Goal: Task Accomplishment & Management: Complete application form

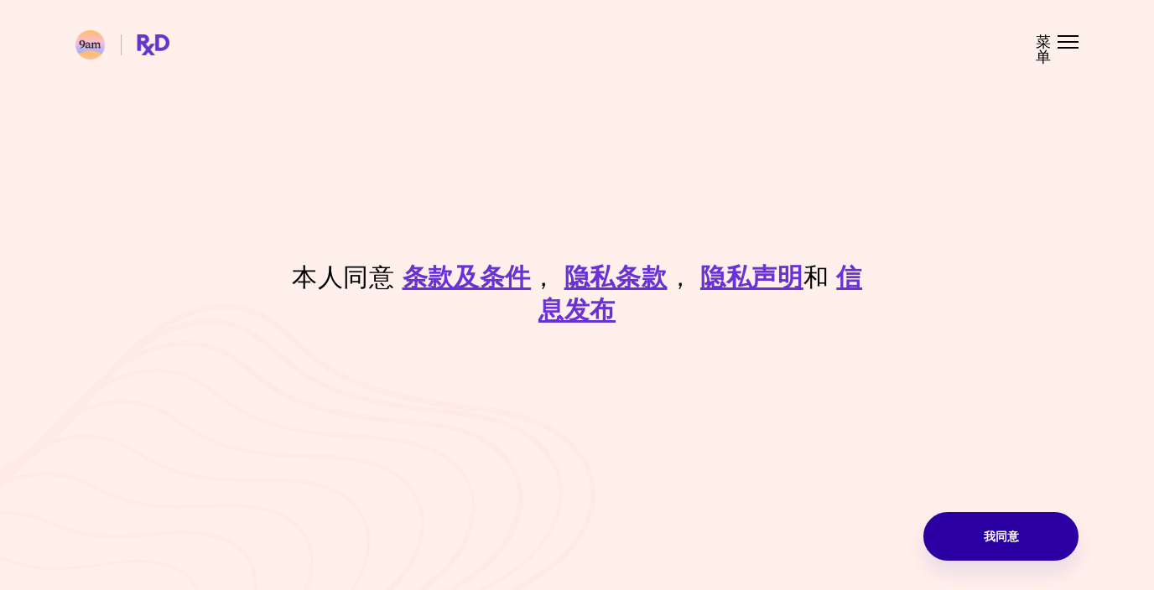
click at [1032, 539] on button "我同意" at bounding box center [1000, 536] width 155 height 49
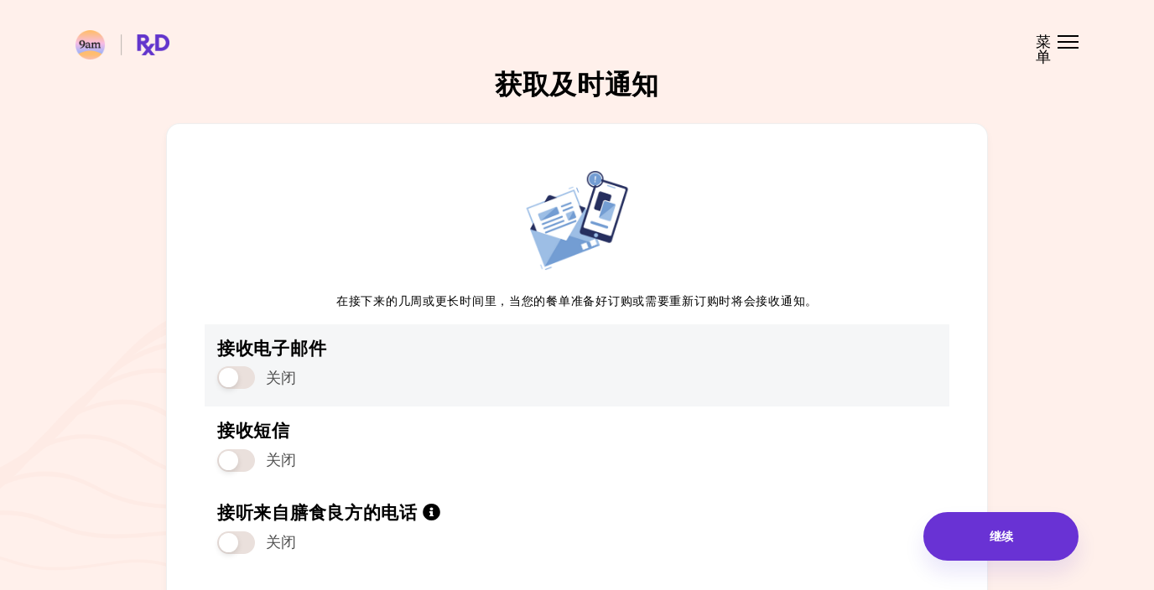
click at [252, 375] on span at bounding box center [236, 378] width 38 height 23
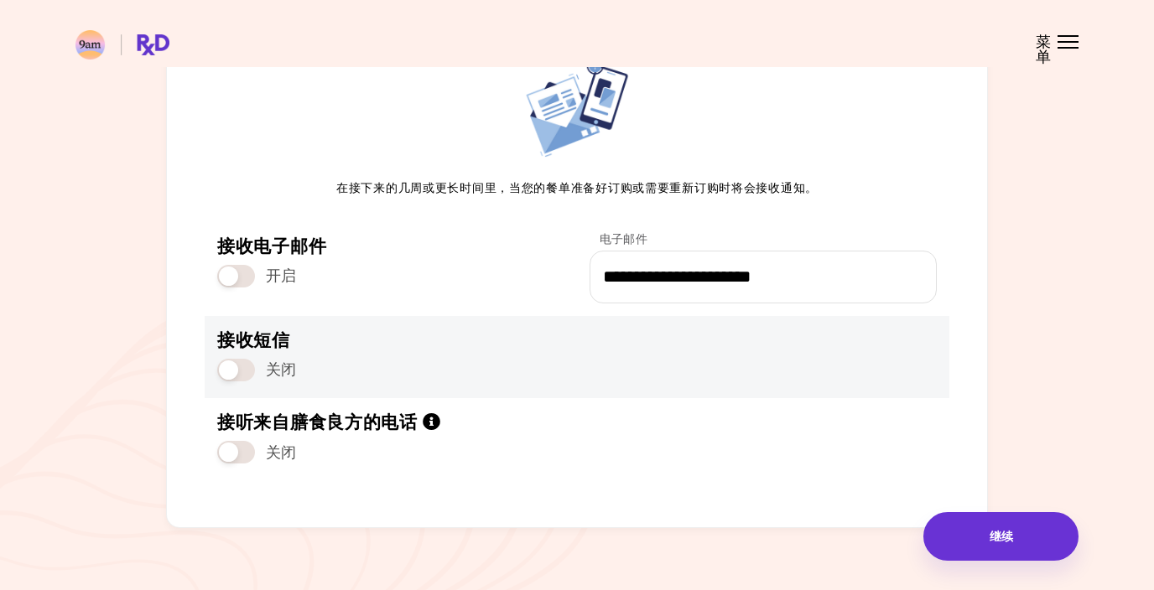
scroll to position [133, 0]
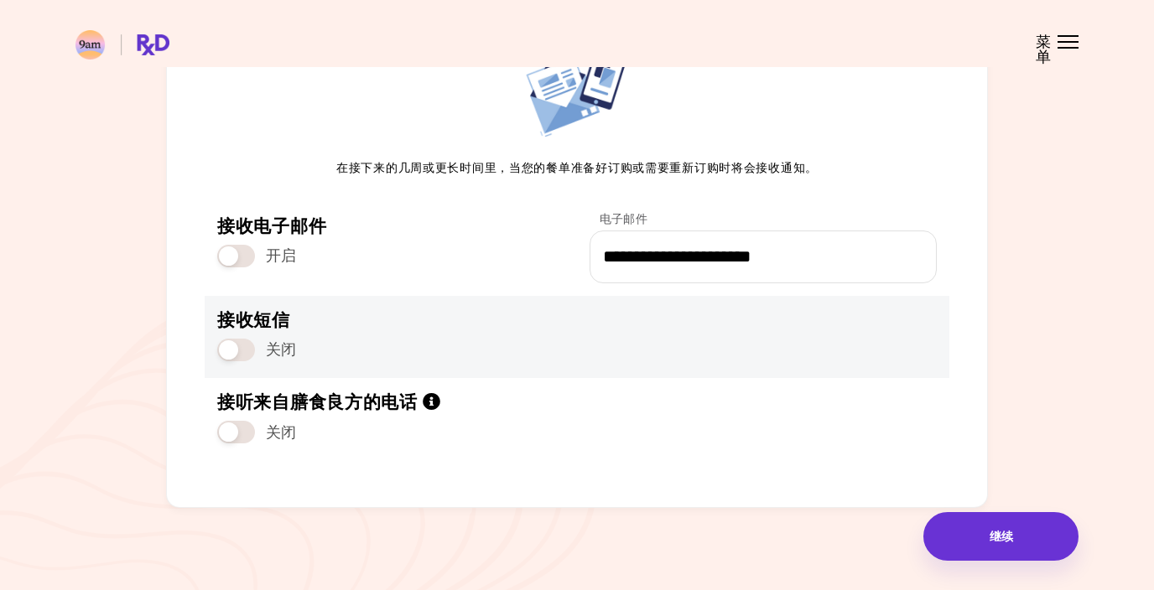
click at [247, 350] on span at bounding box center [236, 350] width 38 height 23
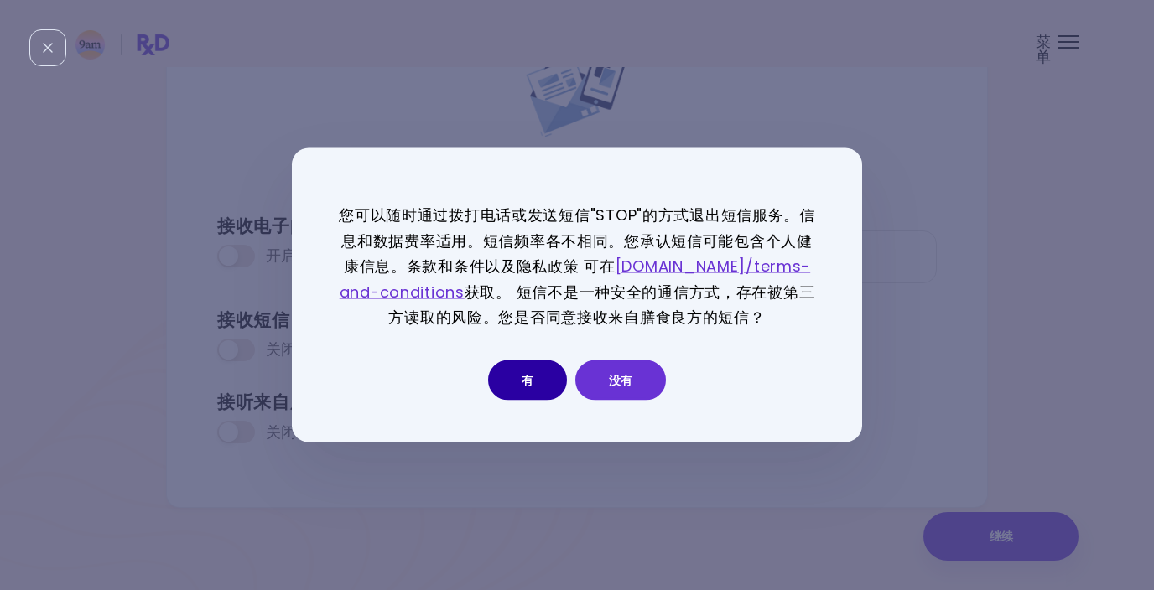
click at [528, 385] on button "有" at bounding box center [527, 380] width 79 height 40
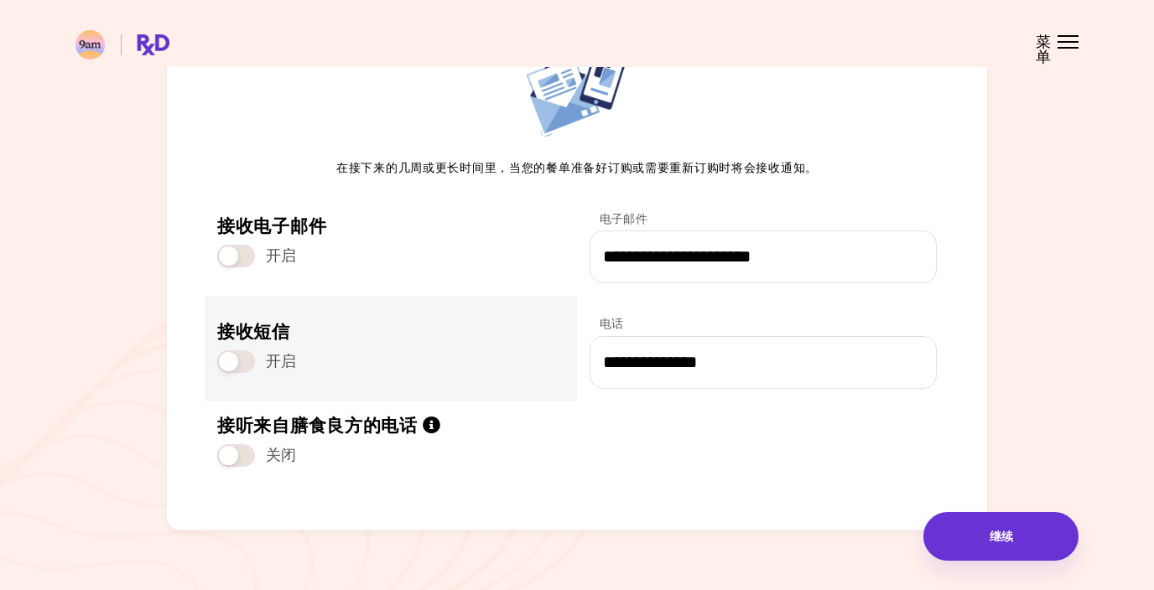
click at [224, 367] on span at bounding box center [236, 362] width 38 height 23
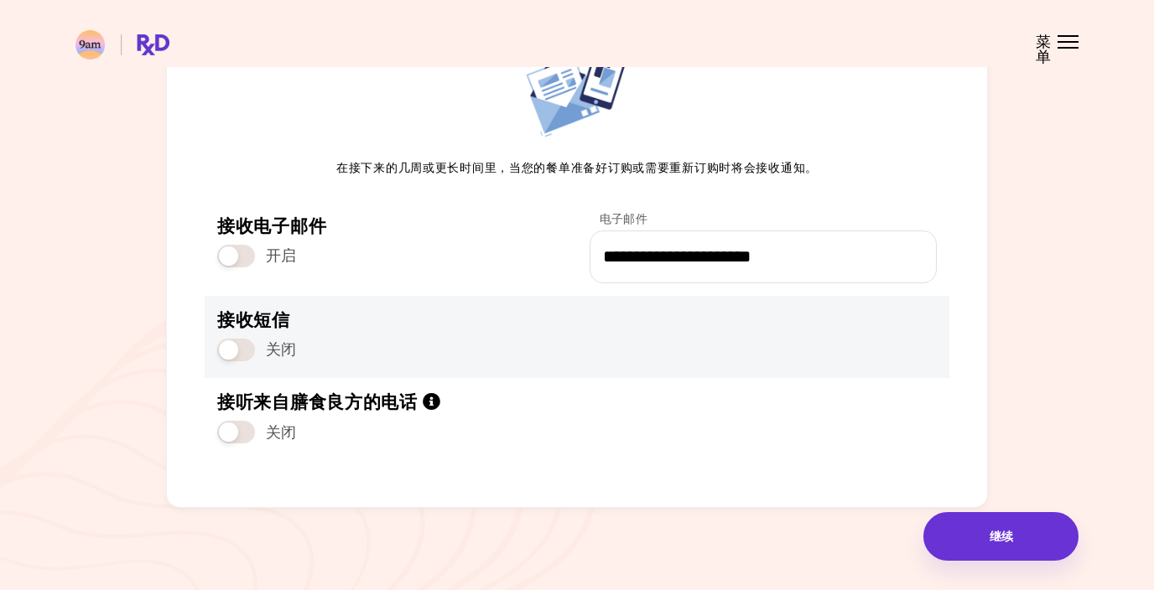
click at [244, 351] on span at bounding box center [236, 350] width 38 height 23
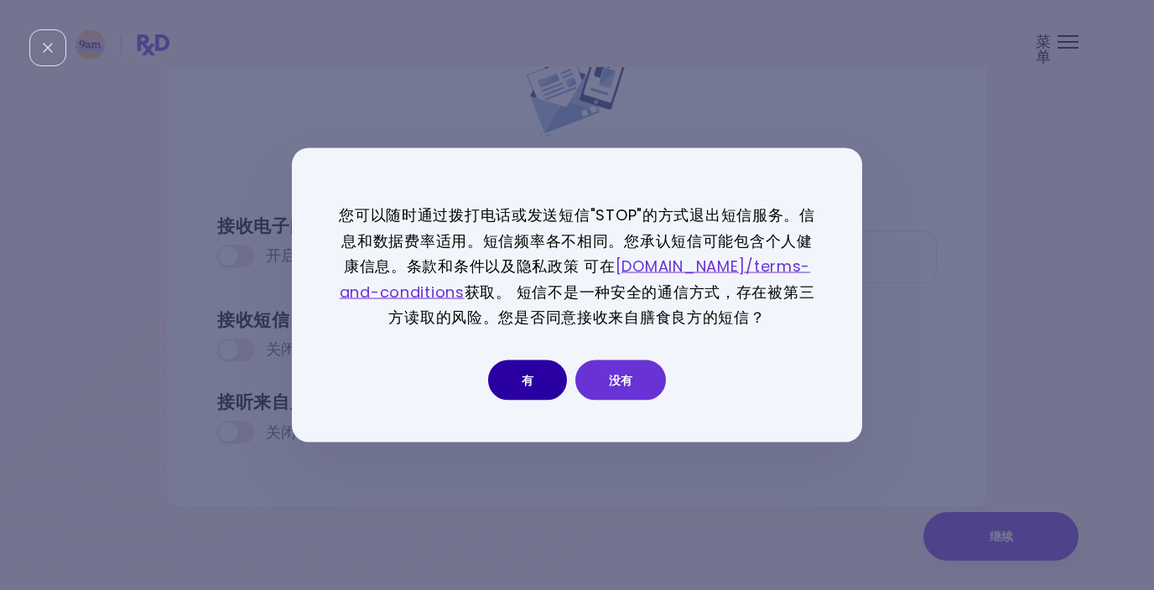
click at [533, 385] on button "有" at bounding box center [527, 380] width 79 height 40
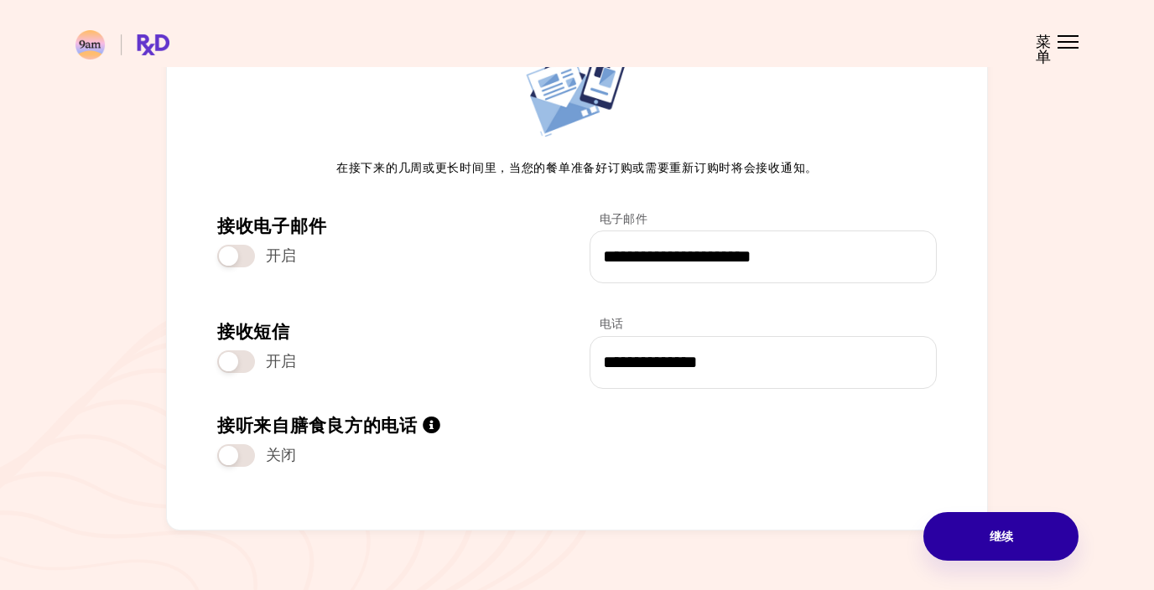
click at [986, 532] on button "继续" at bounding box center [1000, 536] width 155 height 49
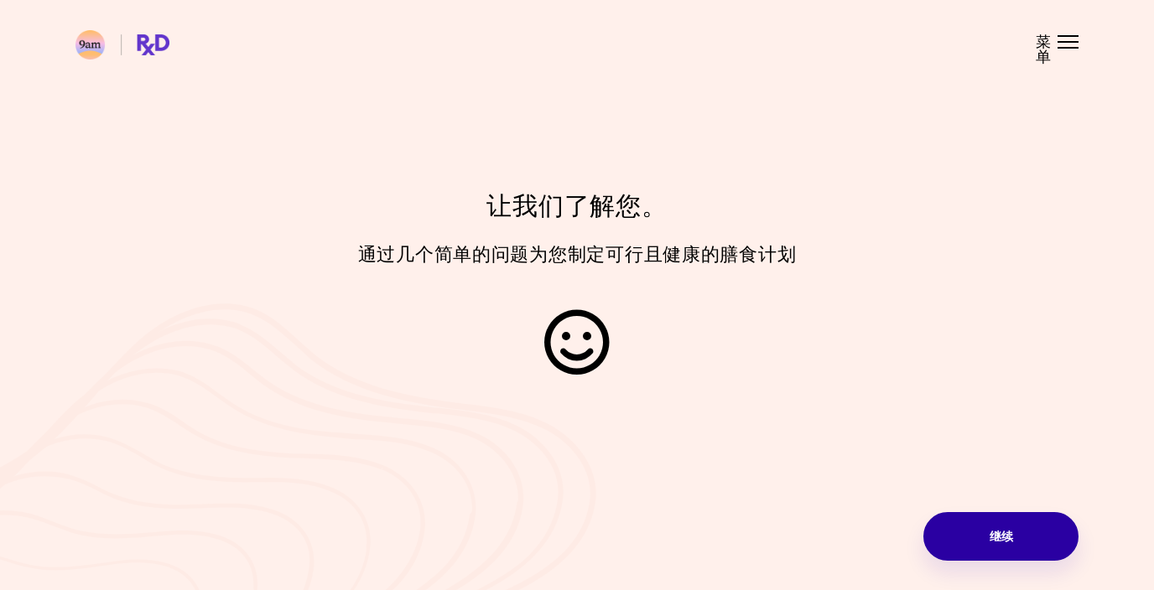
click at [1005, 541] on button "继续" at bounding box center [1000, 536] width 155 height 49
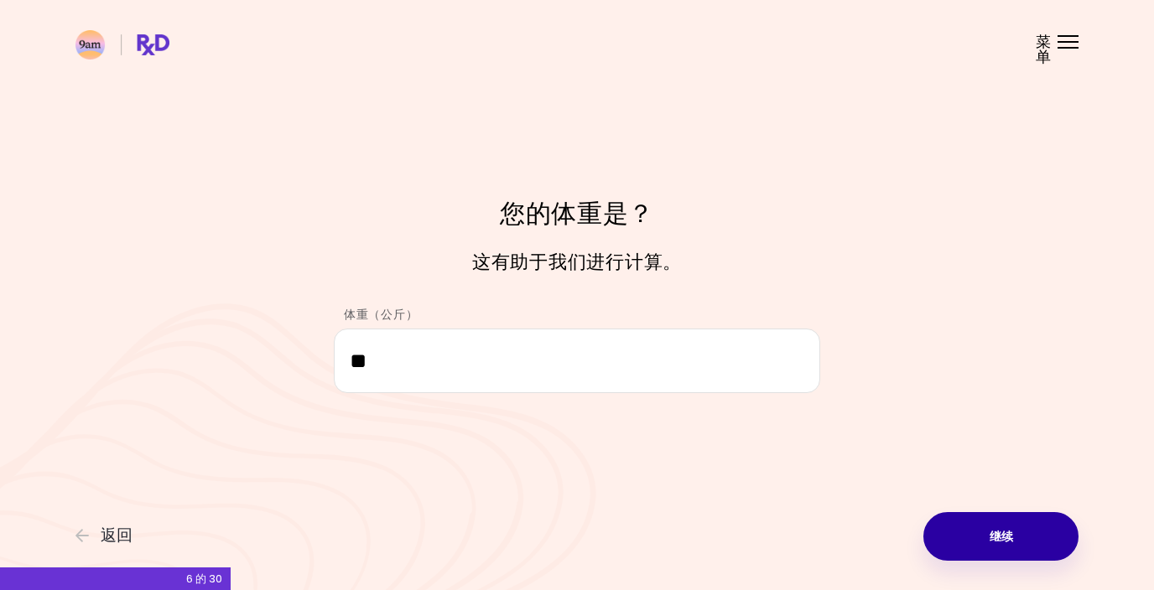
click at [1001, 540] on button "继续" at bounding box center [1000, 536] width 155 height 49
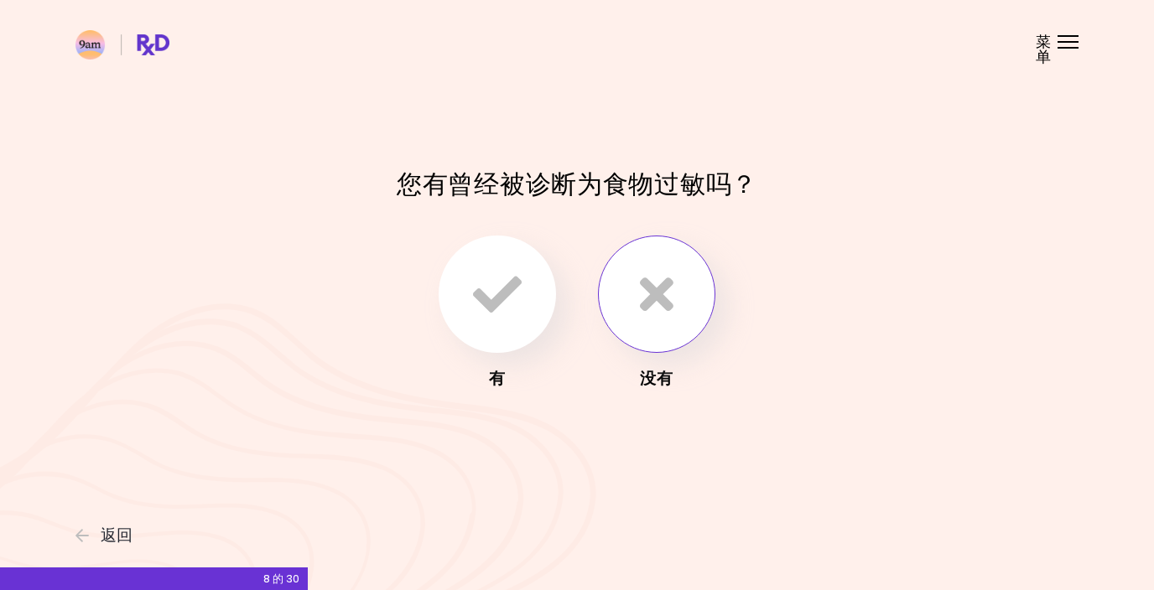
click at [649, 287] on icon "button" at bounding box center [657, 294] width 34 height 49
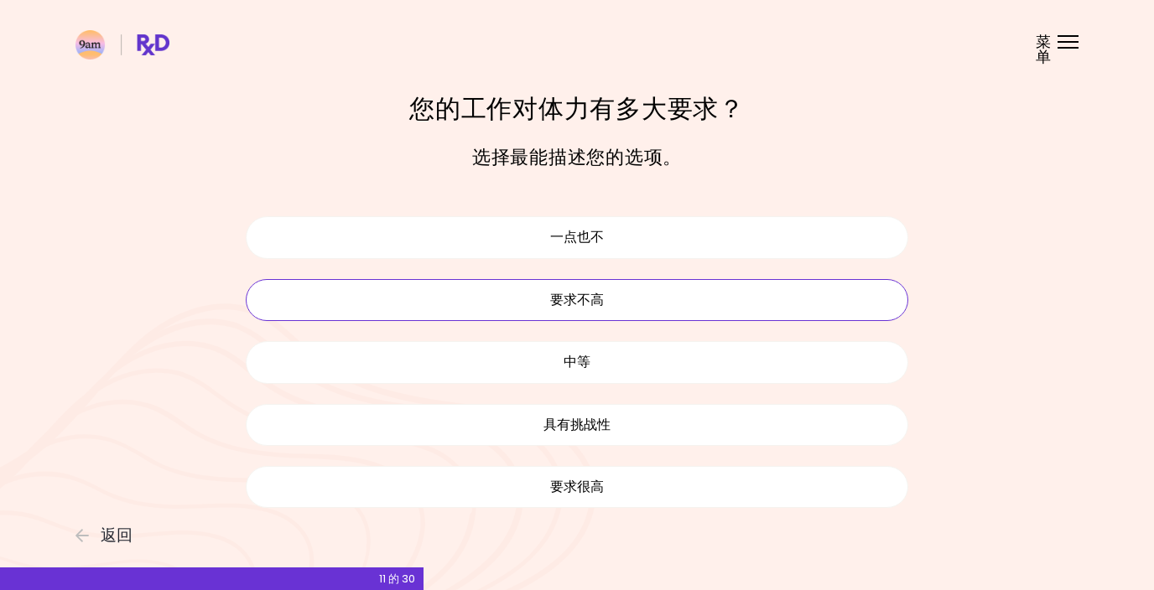
click at [590, 290] on button "要求不高" at bounding box center [577, 300] width 663 height 42
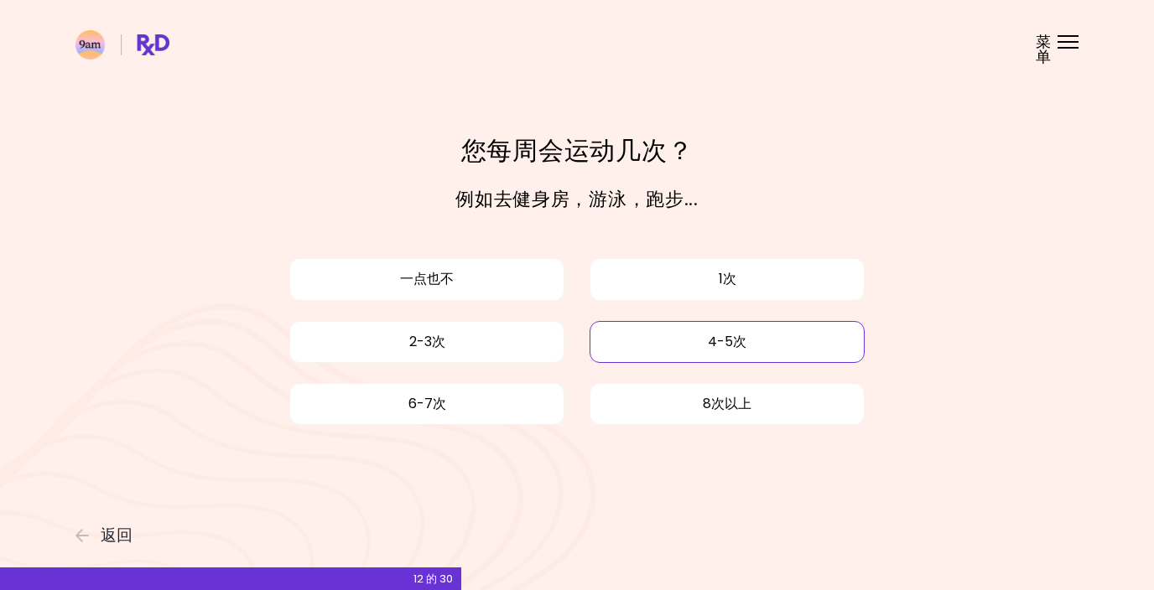
click at [720, 336] on button "4-5次" at bounding box center [727, 342] width 275 height 42
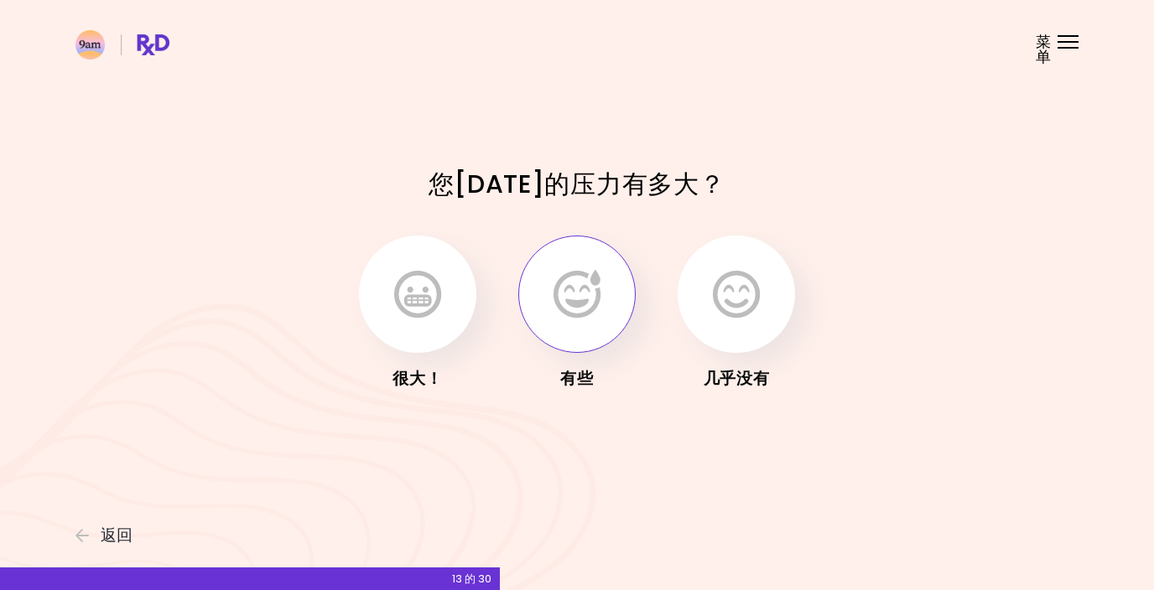
click at [593, 330] on button "button" at bounding box center [576, 294] width 117 height 117
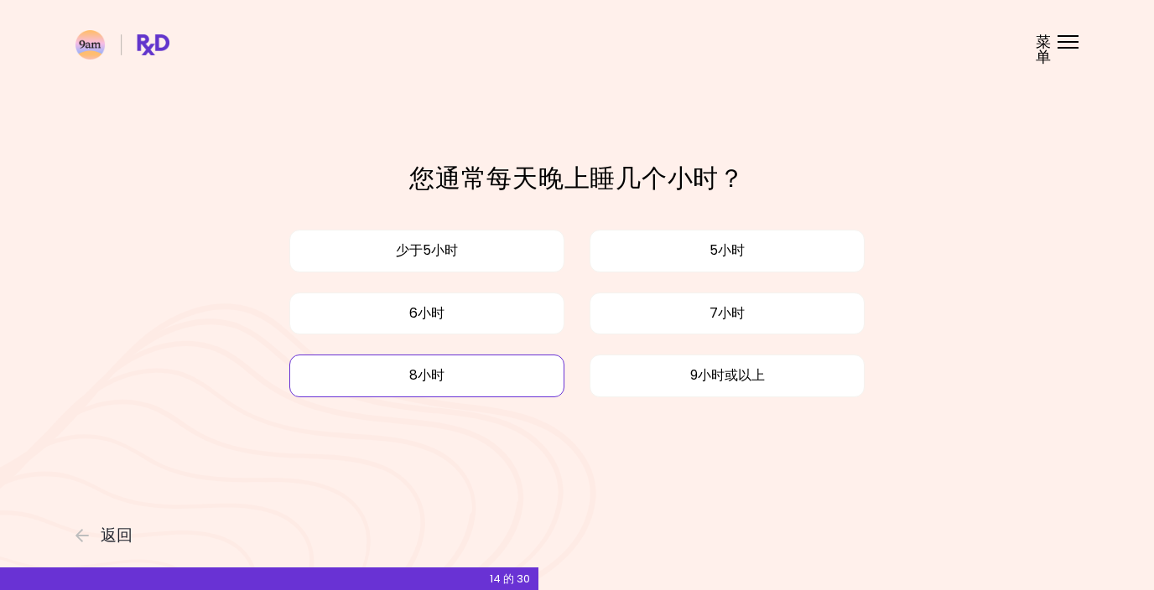
click at [512, 384] on button "8小时" at bounding box center [426, 376] width 275 height 42
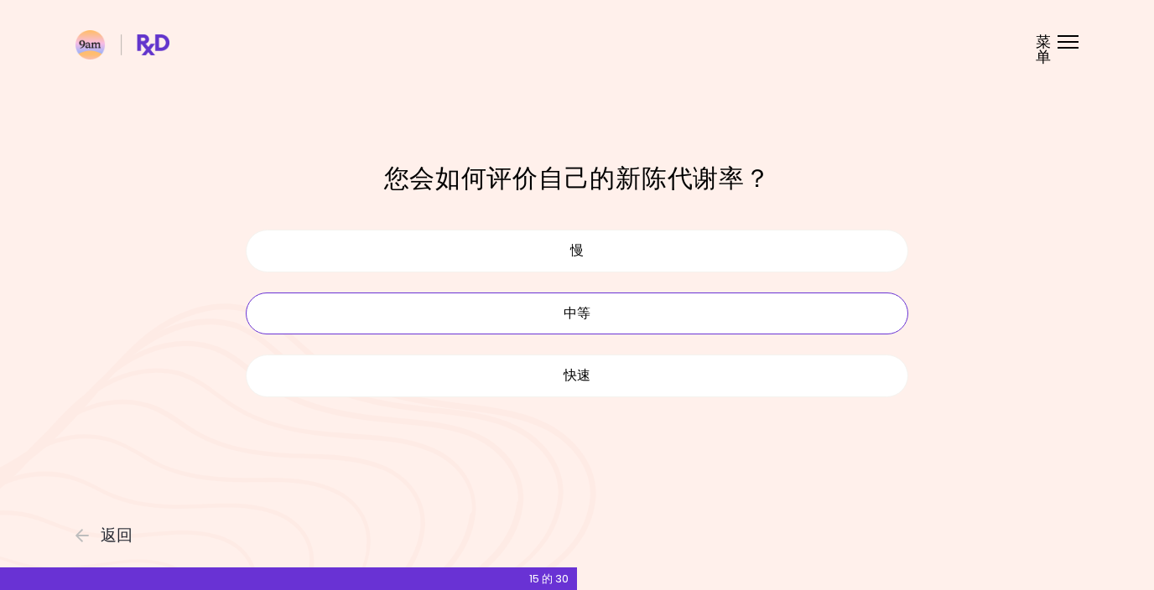
click at [599, 316] on button "中等" at bounding box center [577, 314] width 663 height 42
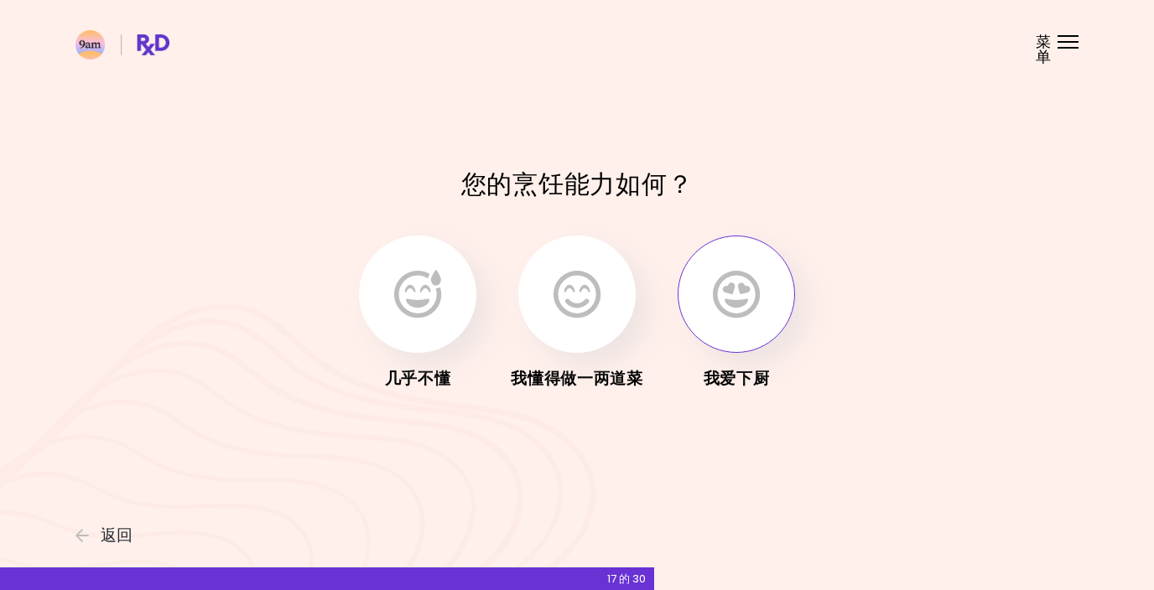
click at [757, 335] on button "button" at bounding box center [736, 294] width 117 height 117
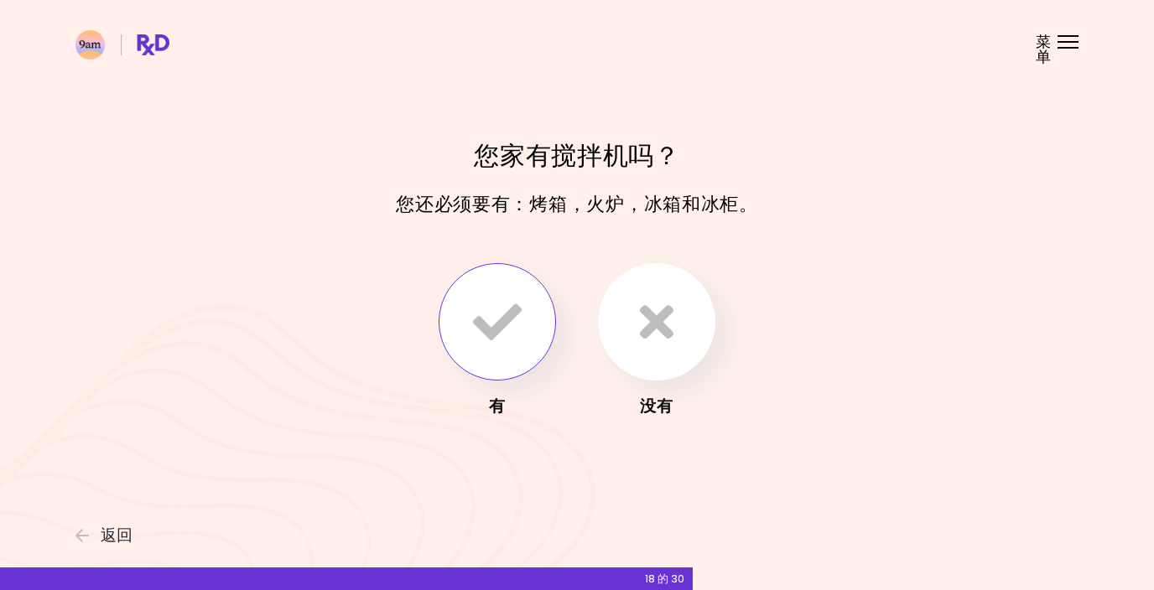
click at [487, 337] on icon "button" at bounding box center [497, 322] width 49 height 49
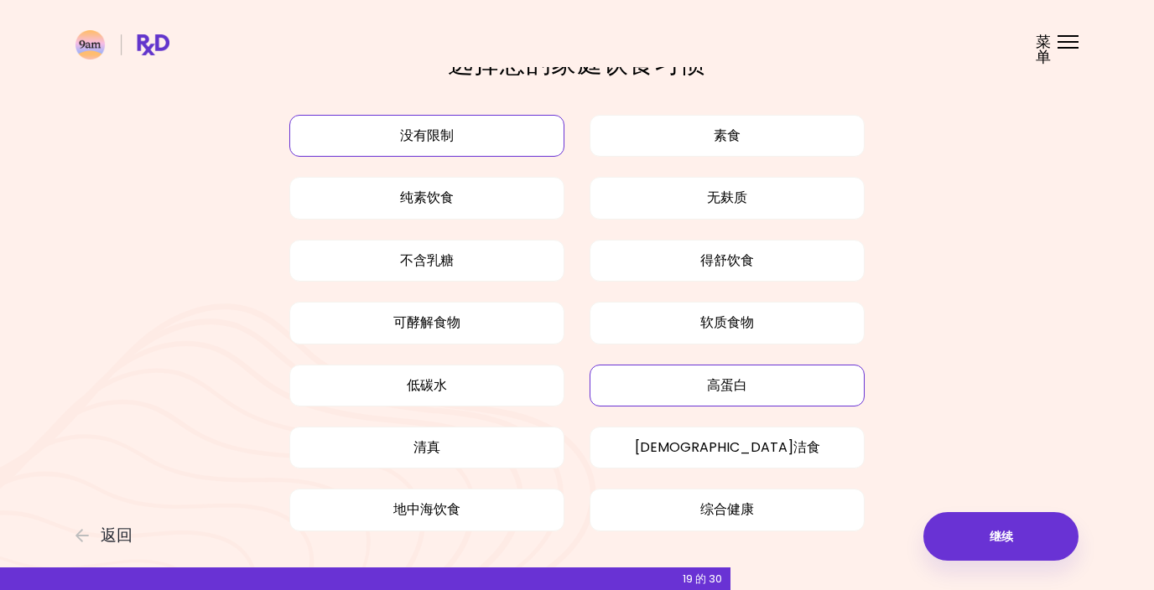
scroll to position [39, 0]
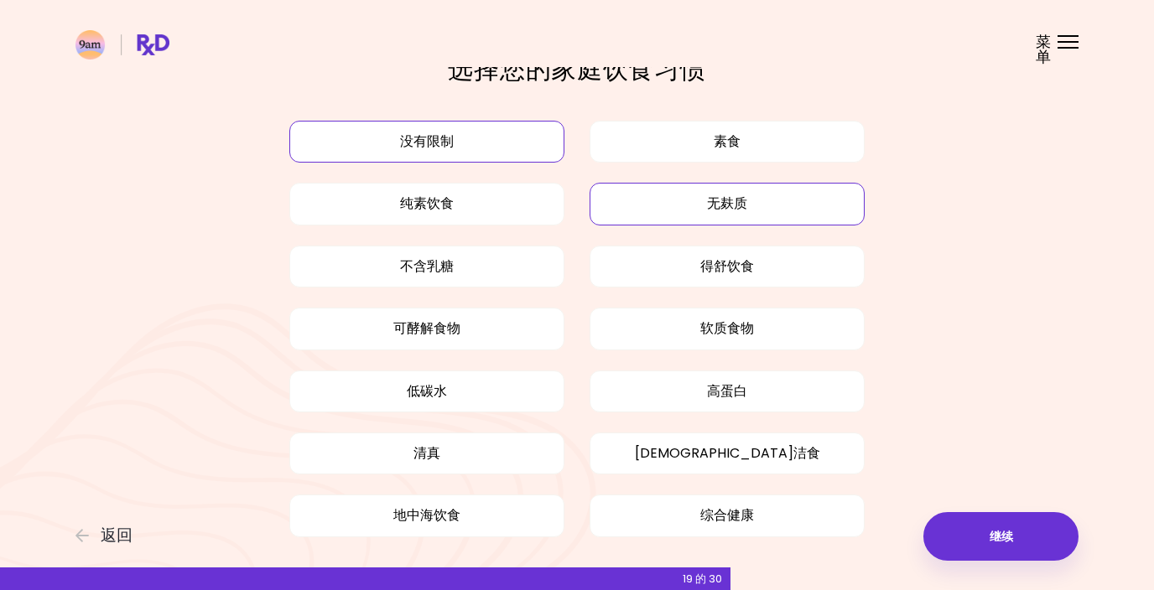
click at [738, 208] on button "无麸质" at bounding box center [727, 204] width 275 height 42
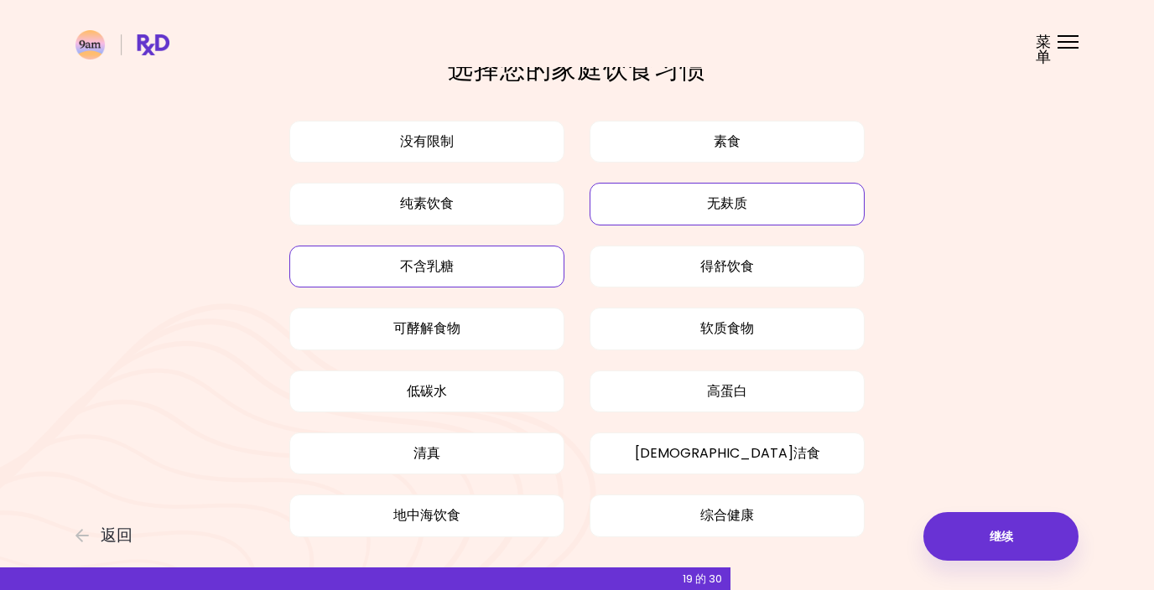
click at [463, 259] on button "不含乳糖" at bounding box center [426, 267] width 275 height 42
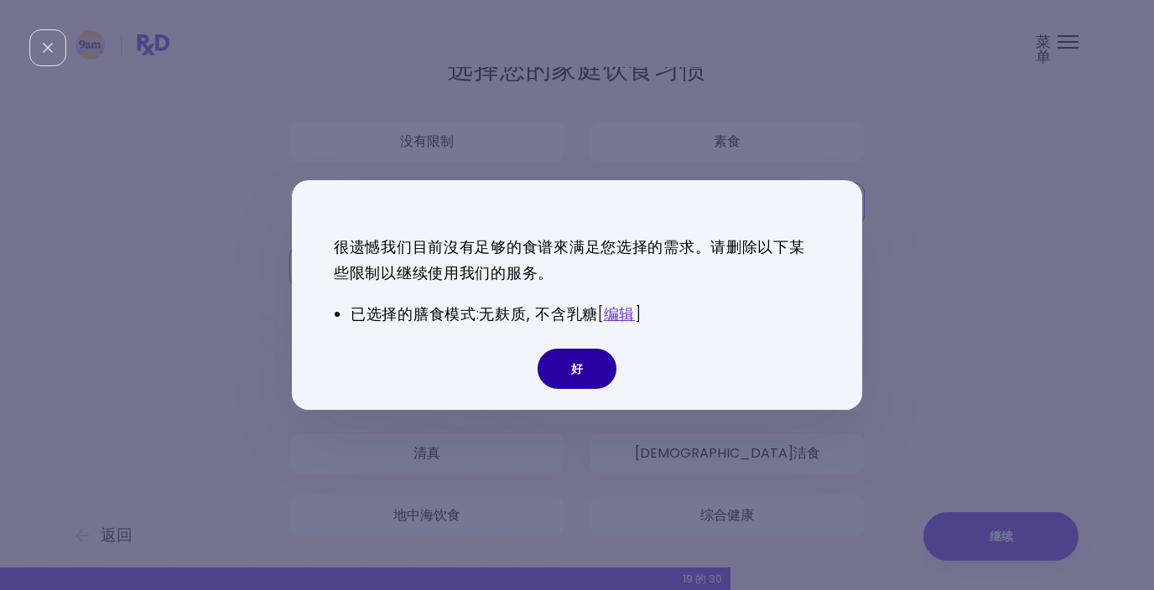
click at [566, 370] on button "好" at bounding box center [577, 369] width 79 height 40
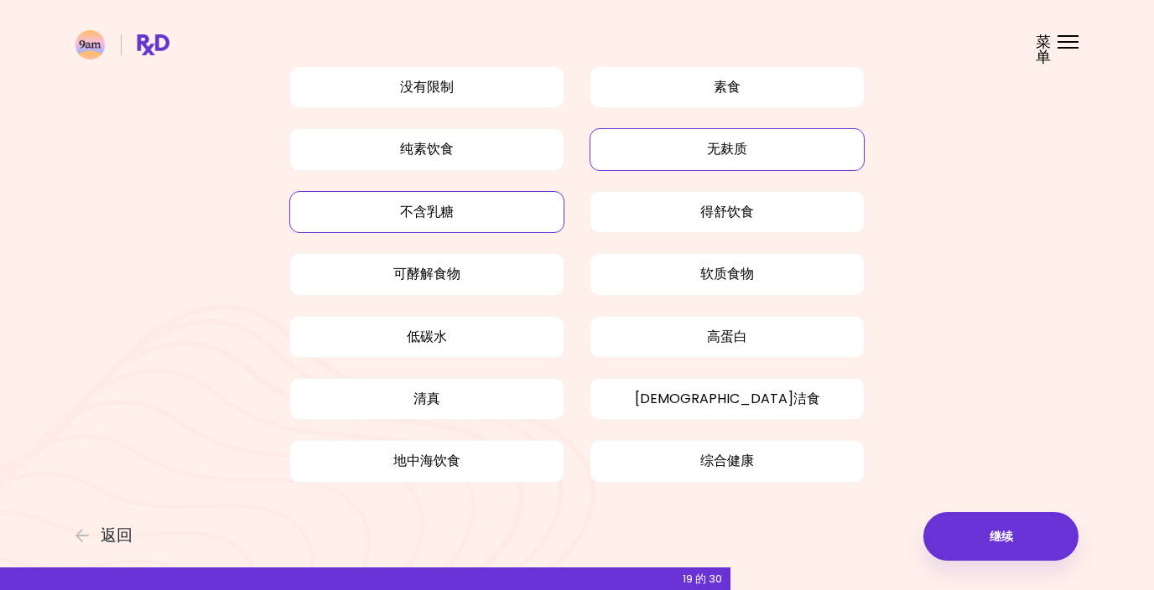
scroll to position [110, 0]
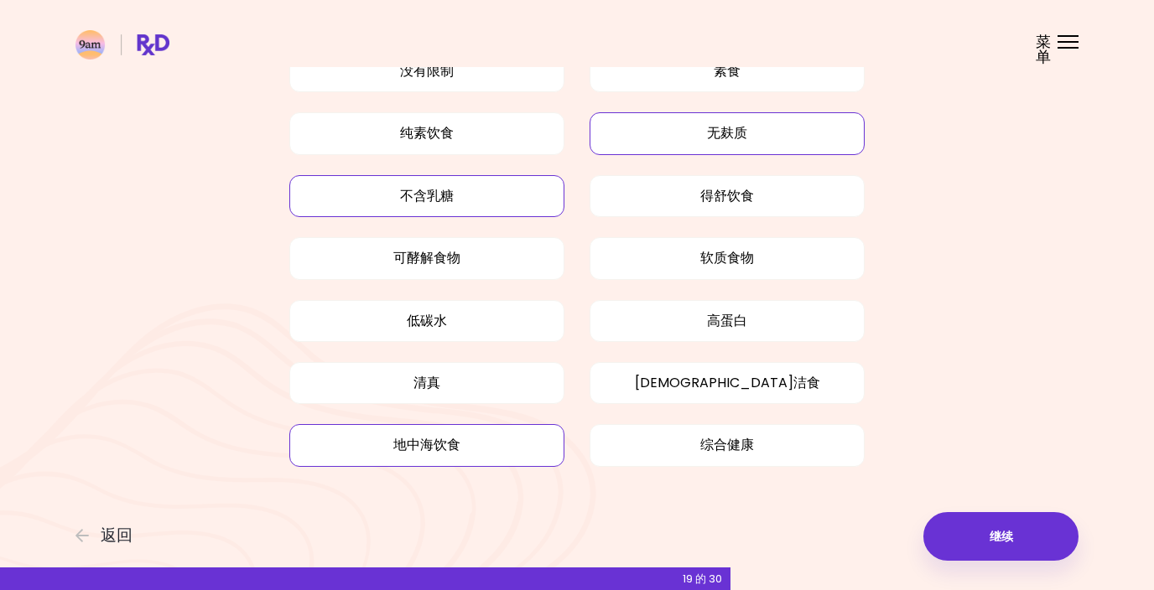
click at [475, 450] on button "地中海饮食" at bounding box center [426, 445] width 275 height 42
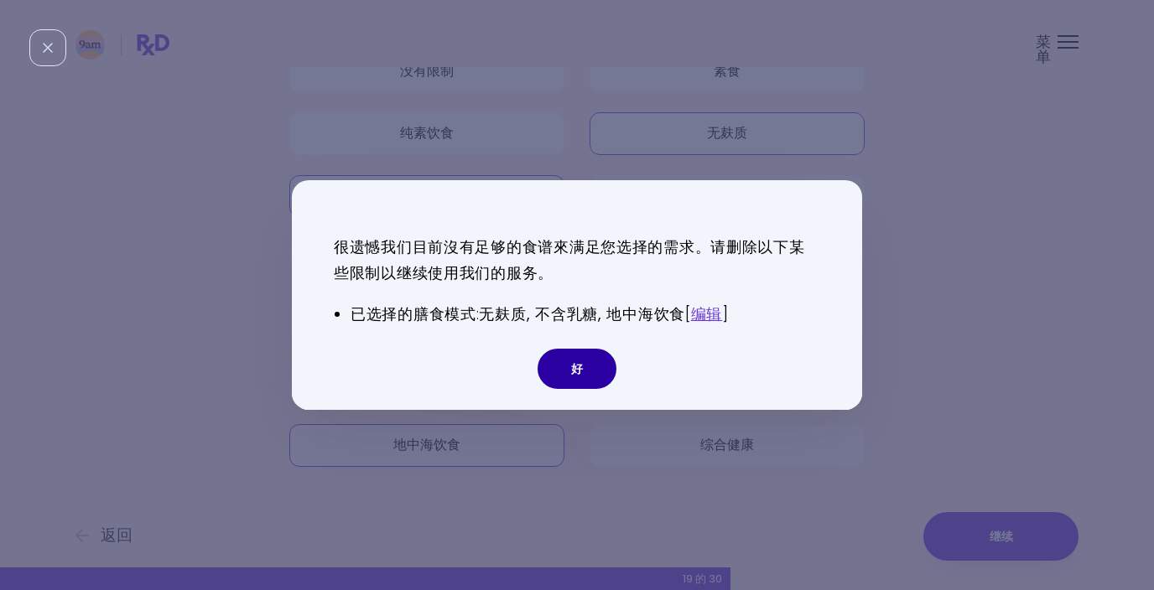
click at [576, 366] on button "好" at bounding box center [577, 369] width 79 height 40
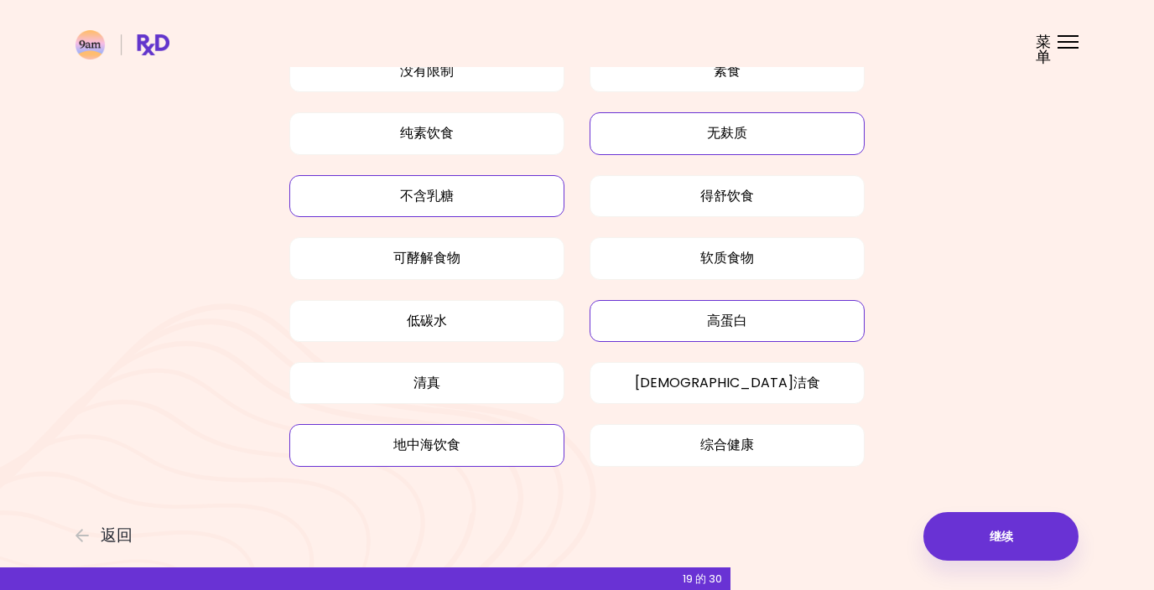
click at [718, 310] on button "高蛋白" at bounding box center [727, 321] width 275 height 42
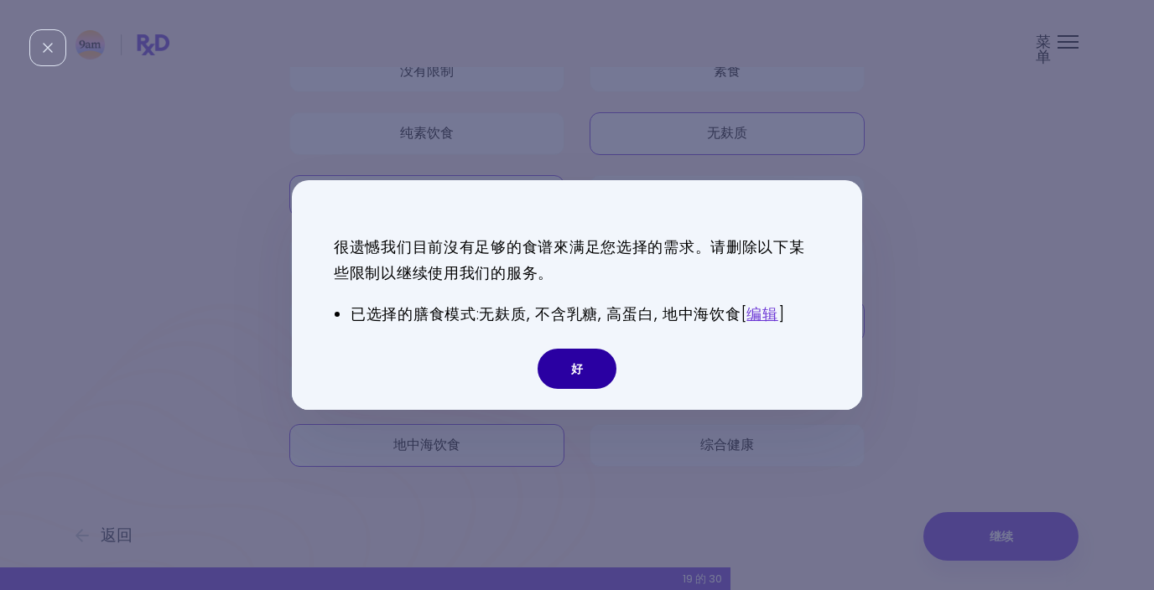
click at [585, 358] on button "好" at bounding box center [577, 369] width 79 height 40
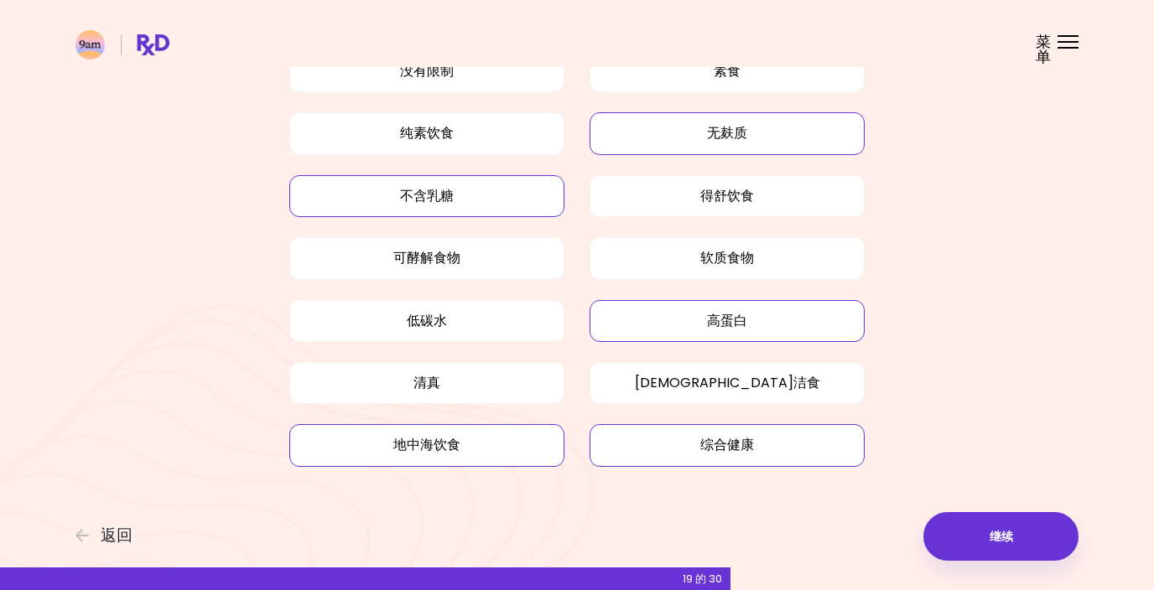
click at [671, 453] on button "综合健康" at bounding box center [727, 445] width 275 height 42
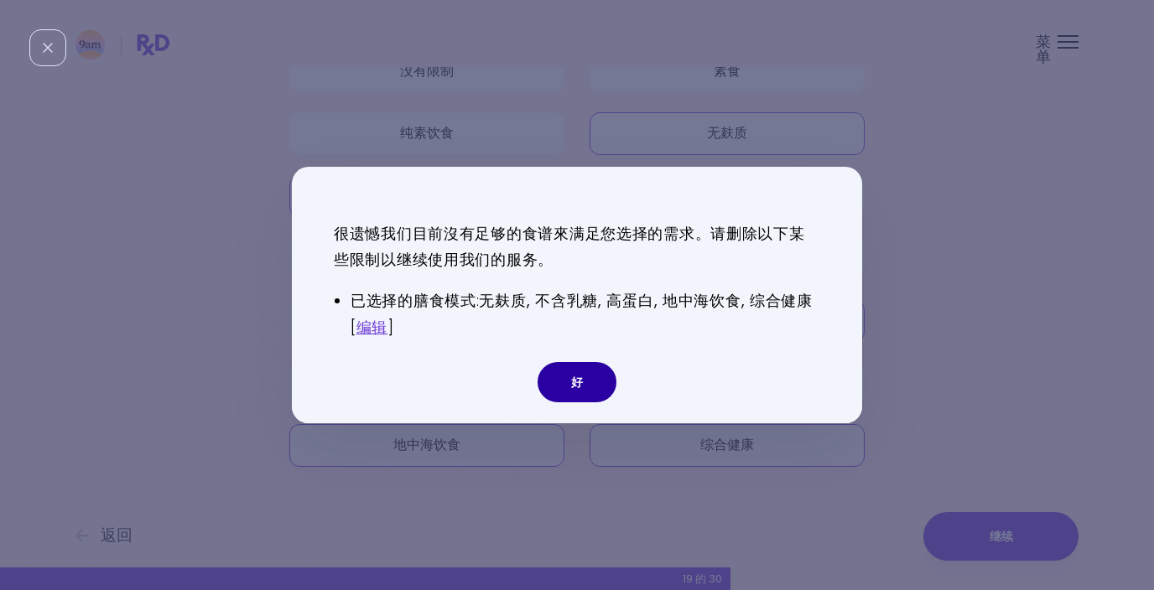
click at [600, 389] on button "好" at bounding box center [577, 382] width 79 height 40
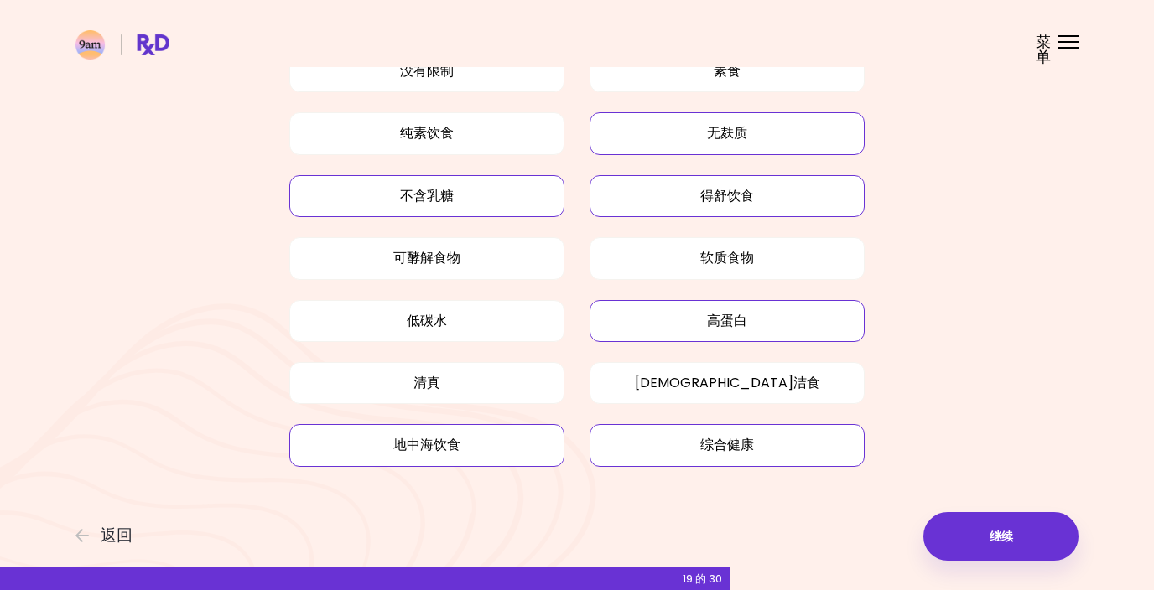
click at [728, 200] on button "得舒饮食" at bounding box center [727, 196] width 275 height 42
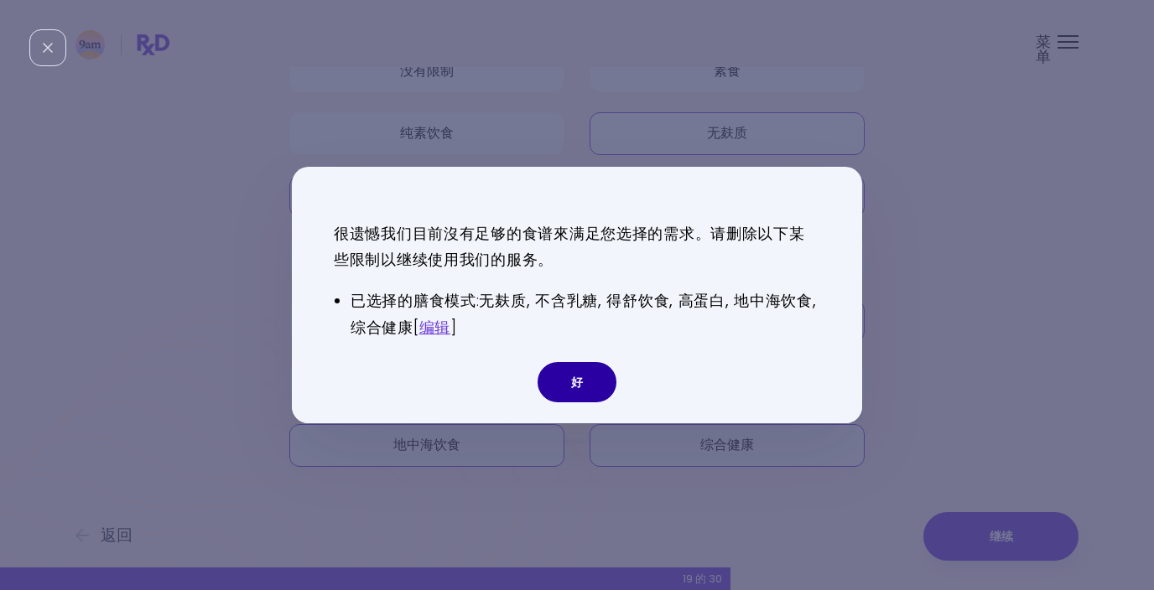
click at [570, 377] on button "好" at bounding box center [577, 382] width 79 height 40
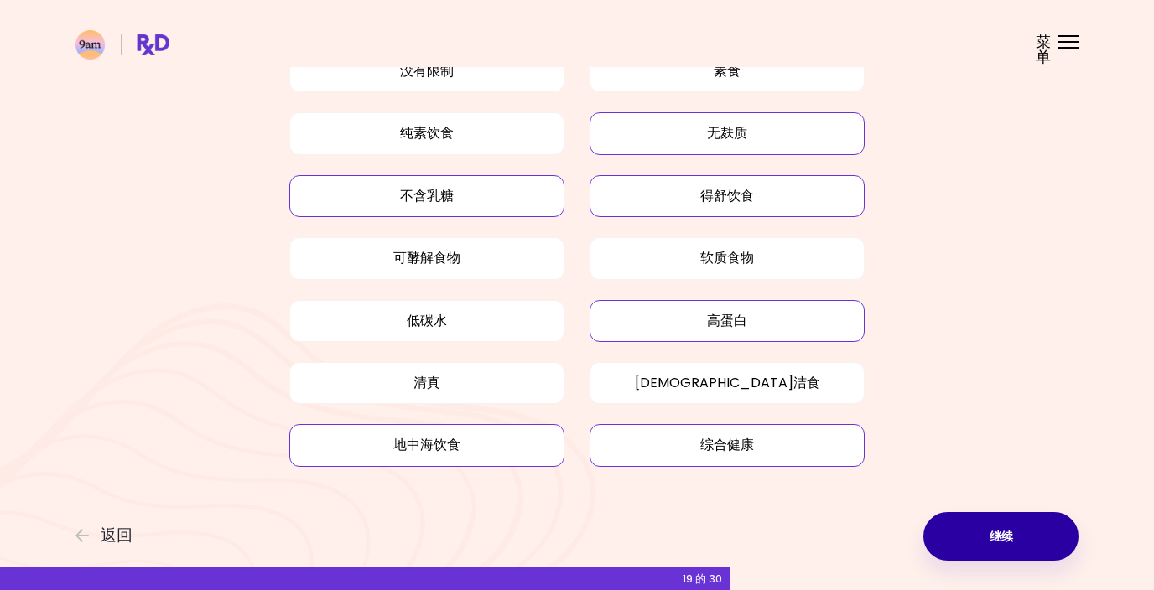
click at [1010, 533] on button "继续" at bounding box center [1000, 536] width 155 height 49
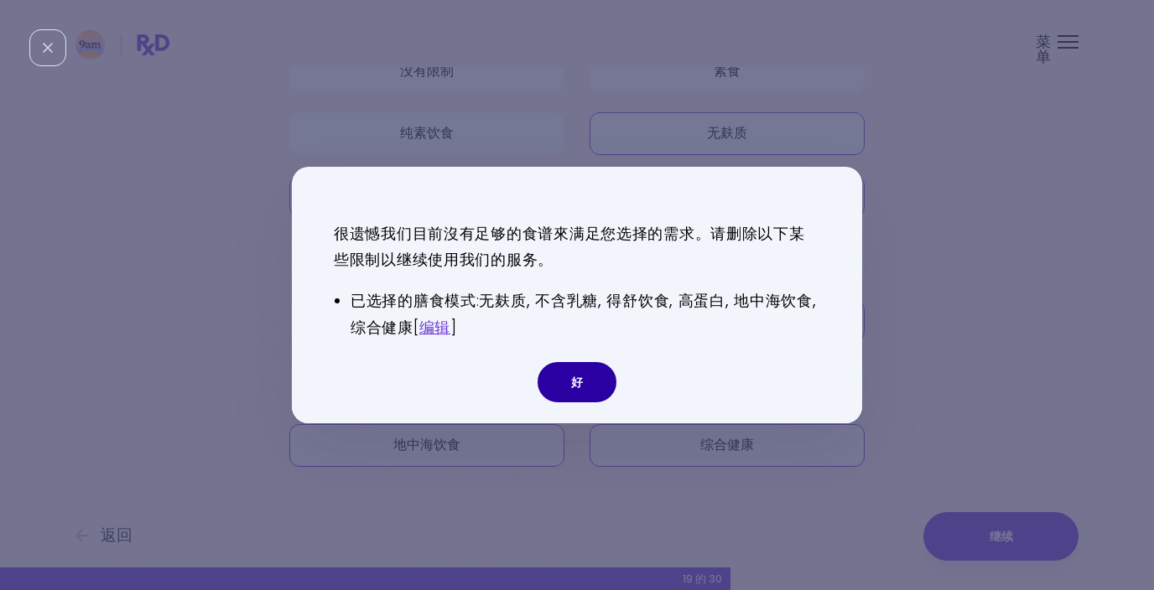
click at [576, 377] on button "好" at bounding box center [577, 382] width 79 height 40
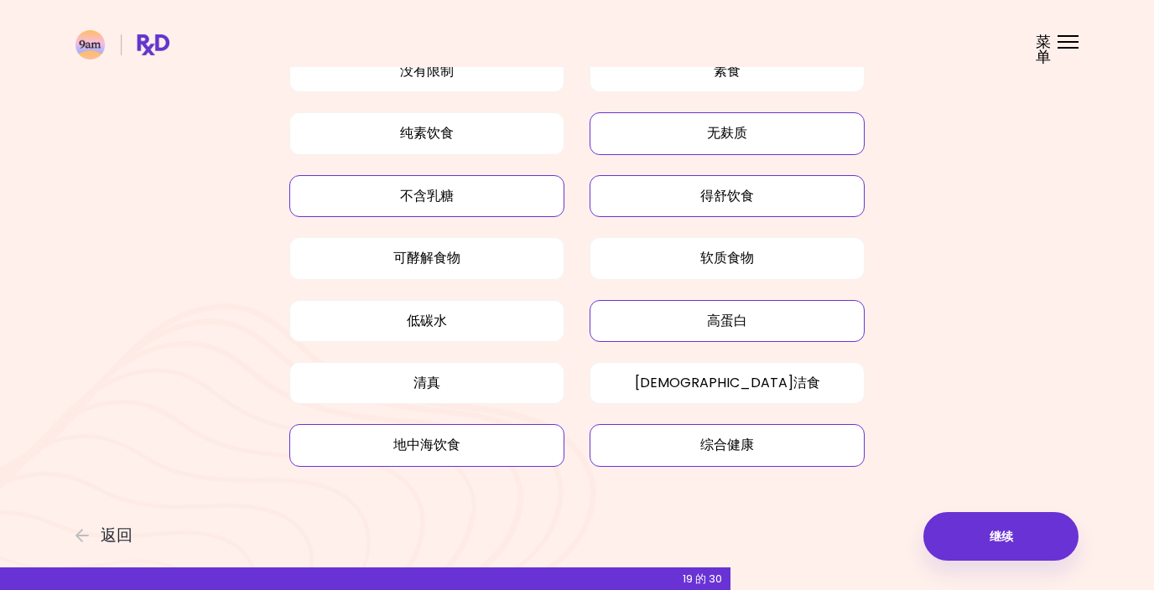
click at [740, 132] on button "无麸质" at bounding box center [727, 133] width 275 height 42
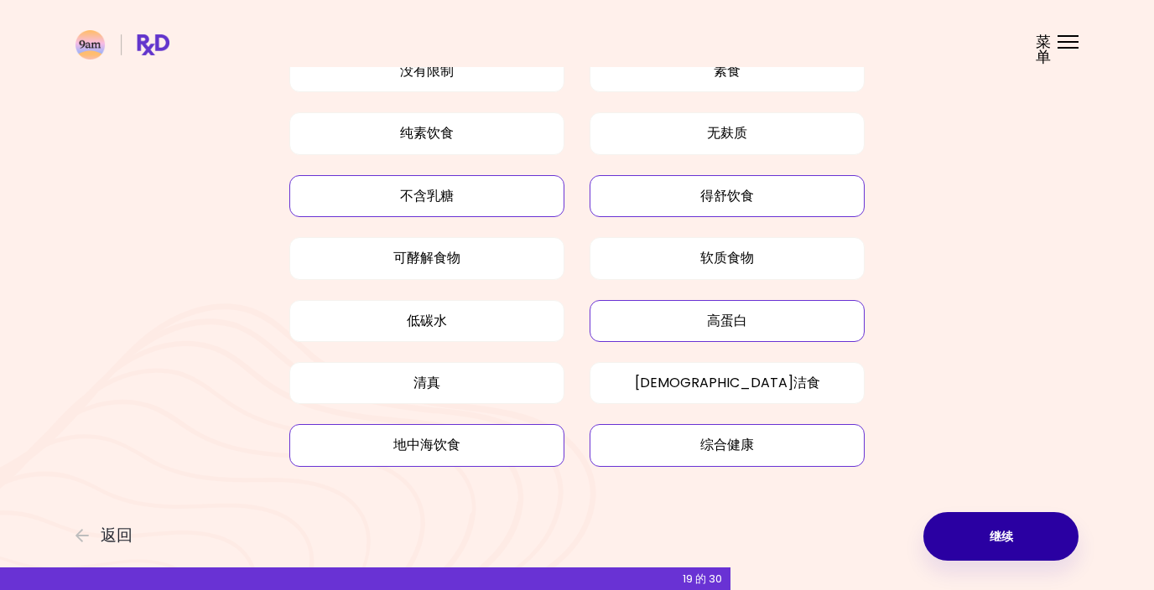
click at [984, 546] on button "继续" at bounding box center [1000, 536] width 155 height 49
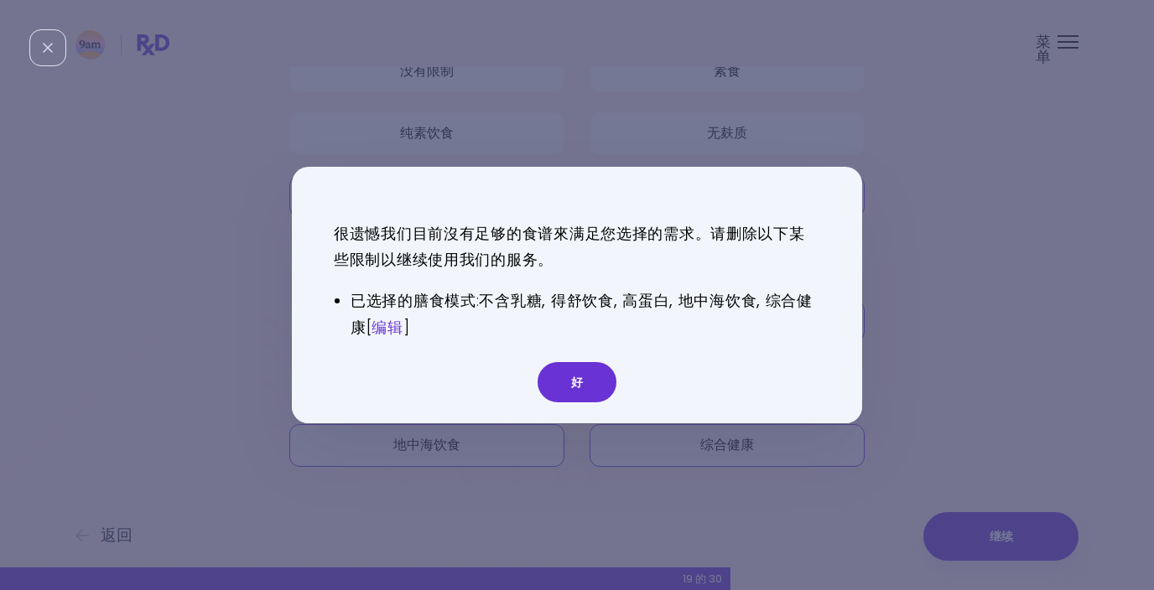
click at [399, 323] on link "编辑" at bounding box center [387, 327] width 31 height 21
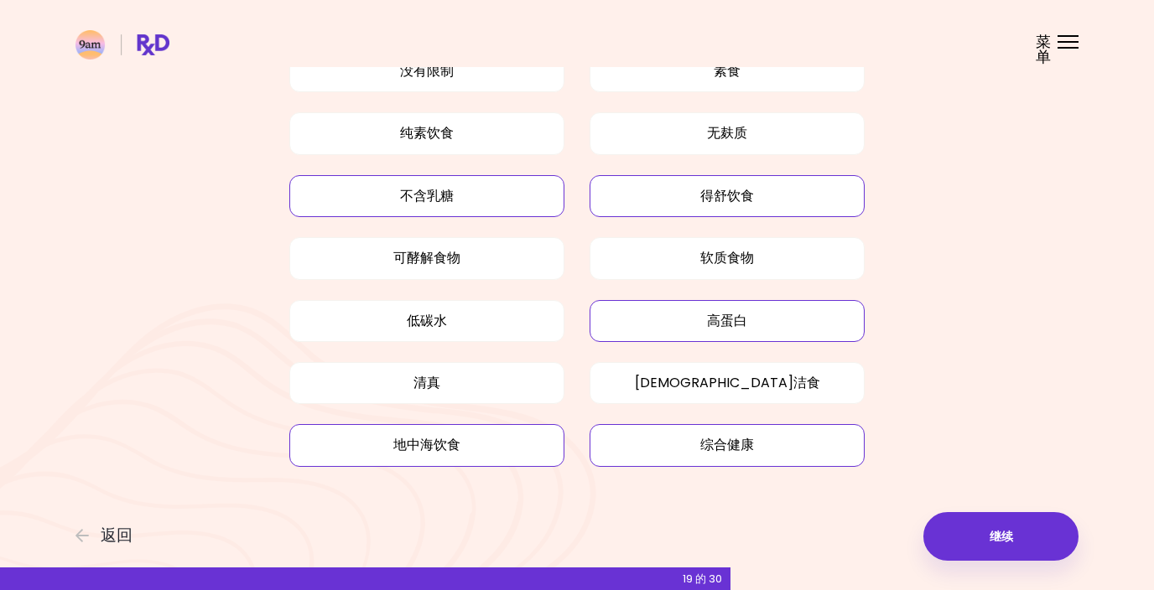
click at [703, 331] on button "高蛋白" at bounding box center [727, 321] width 275 height 42
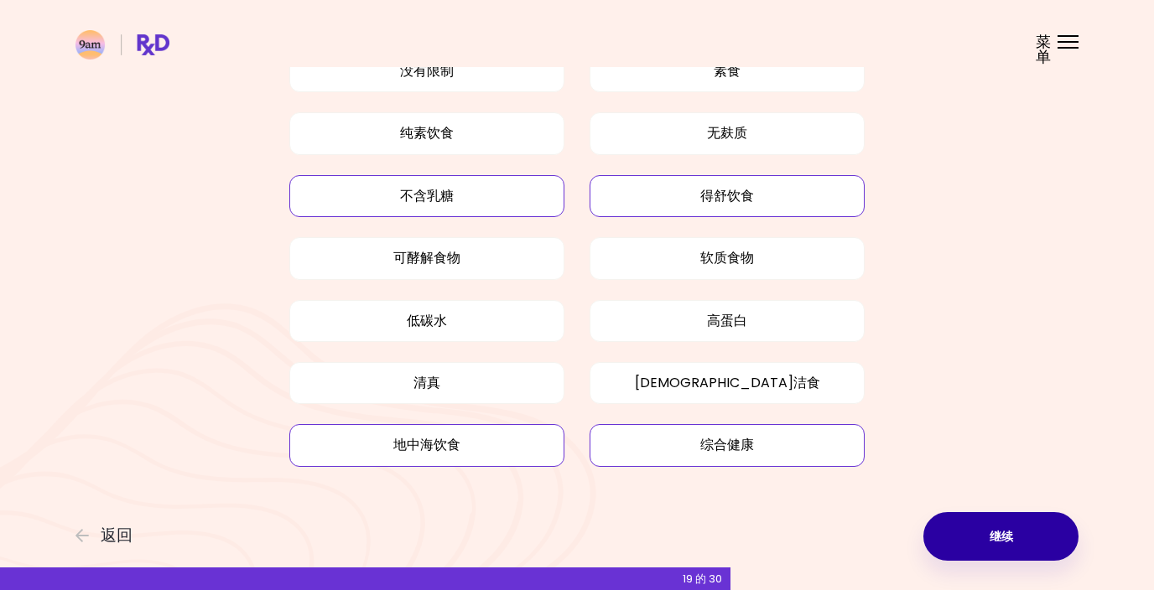
click at [983, 539] on button "继续" at bounding box center [1000, 536] width 155 height 49
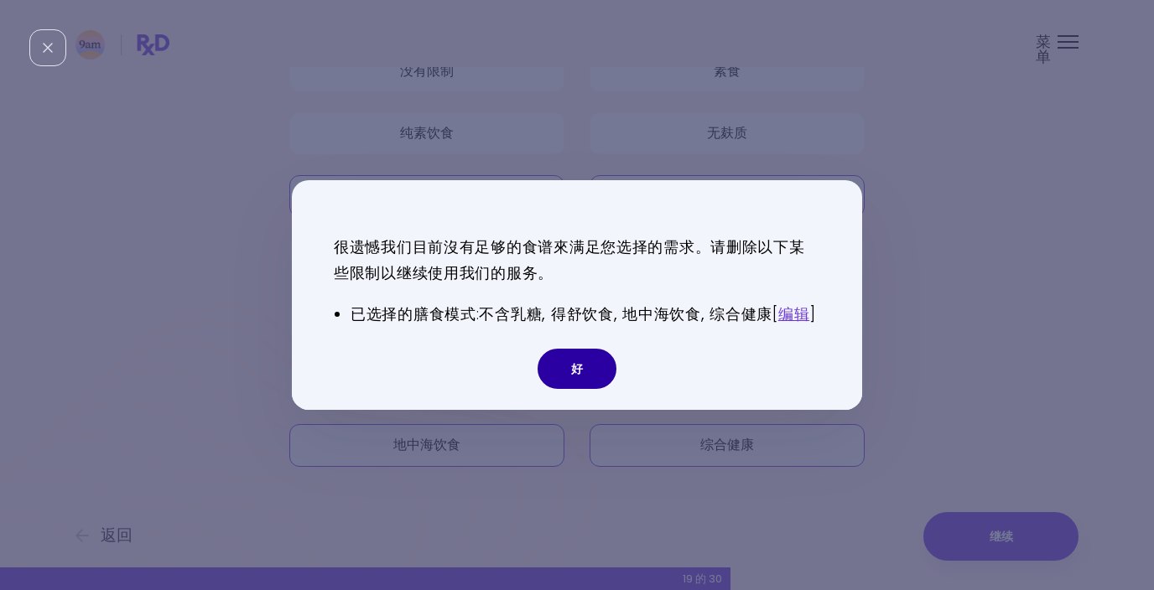
click at [584, 375] on button "好" at bounding box center [577, 369] width 79 height 40
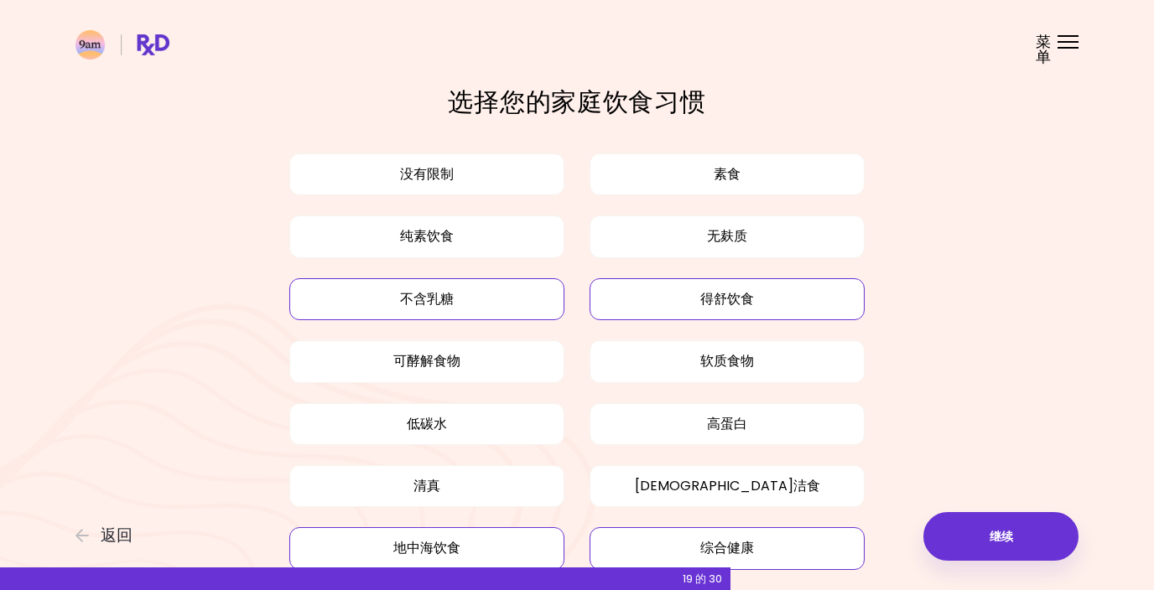
scroll to position [0, 0]
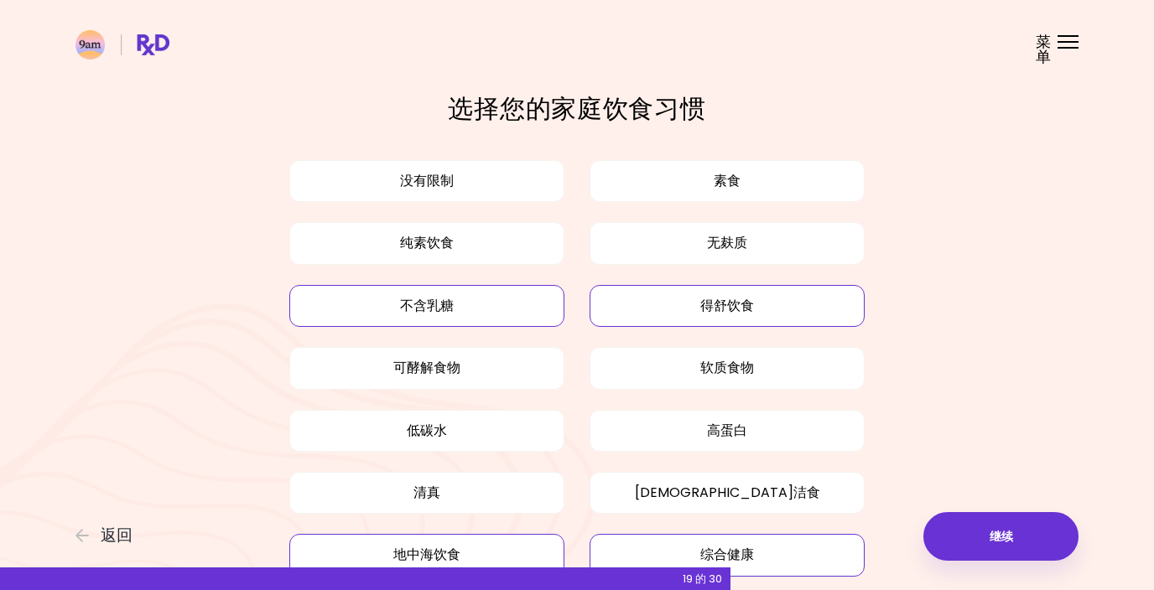
click at [478, 298] on button "不含乳糖" at bounding box center [426, 306] width 275 height 42
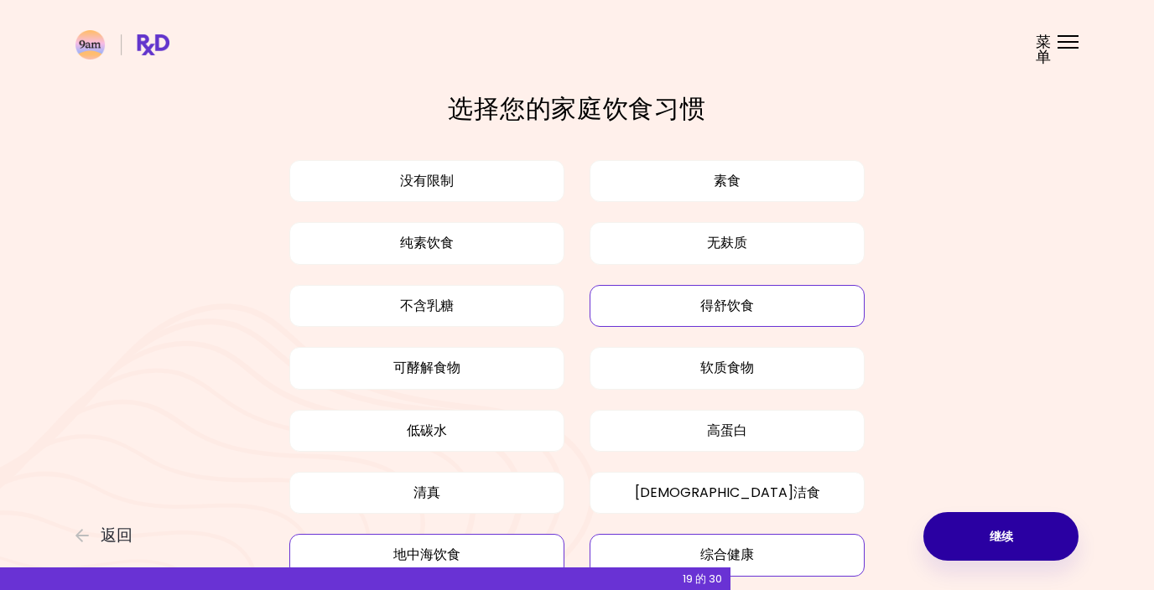
click at [997, 531] on button "继续" at bounding box center [1000, 536] width 155 height 49
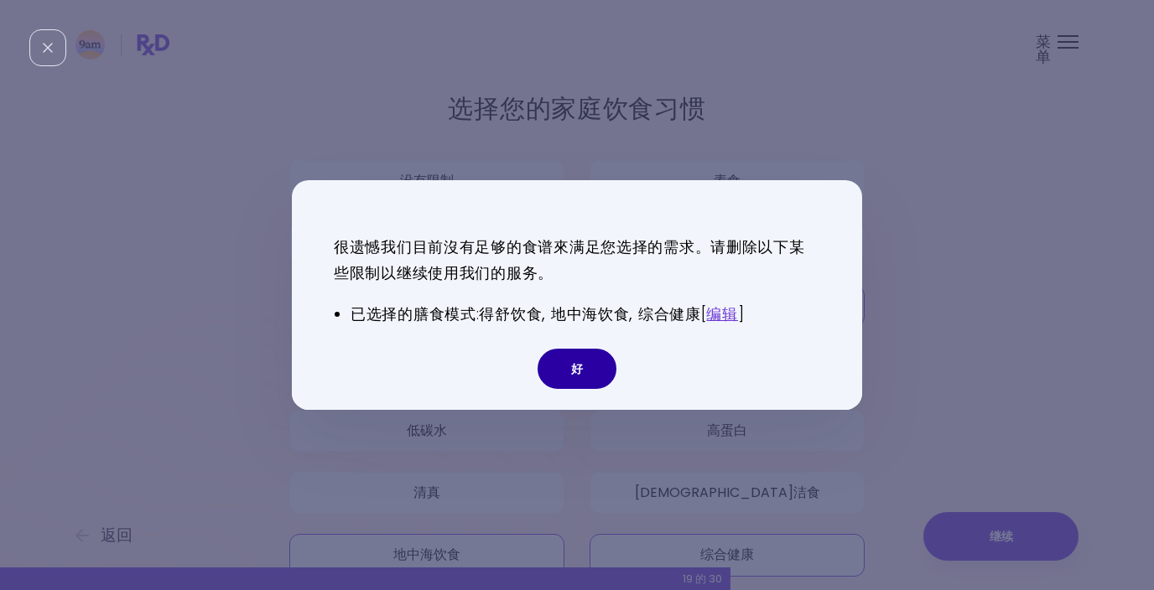
click at [593, 350] on button "好" at bounding box center [577, 369] width 79 height 40
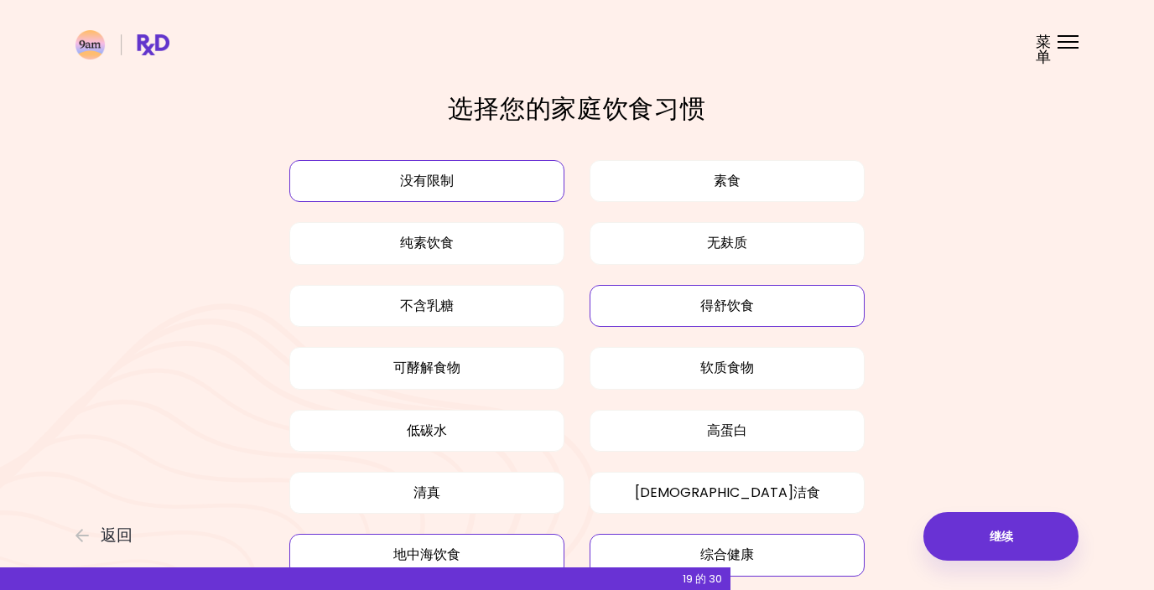
click at [488, 179] on button "没有限制" at bounding box center [426, 181] width 275 height 42
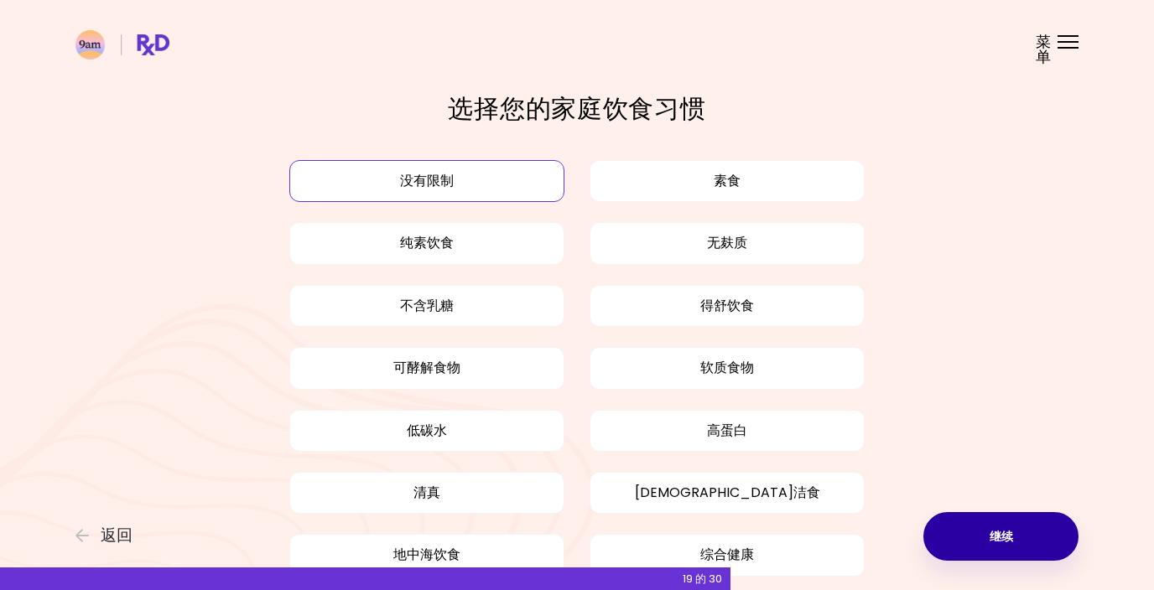
click at [1029, 532] on button "继续" at bounding box center [1000, 536] width 155 height 49
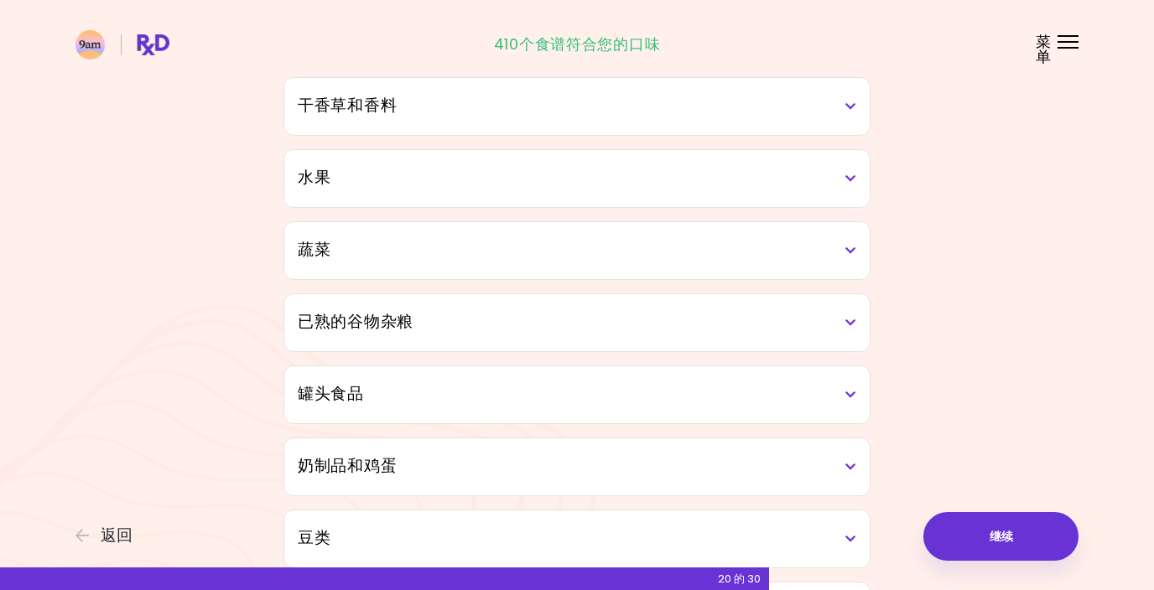
scroll to position [144, 0]
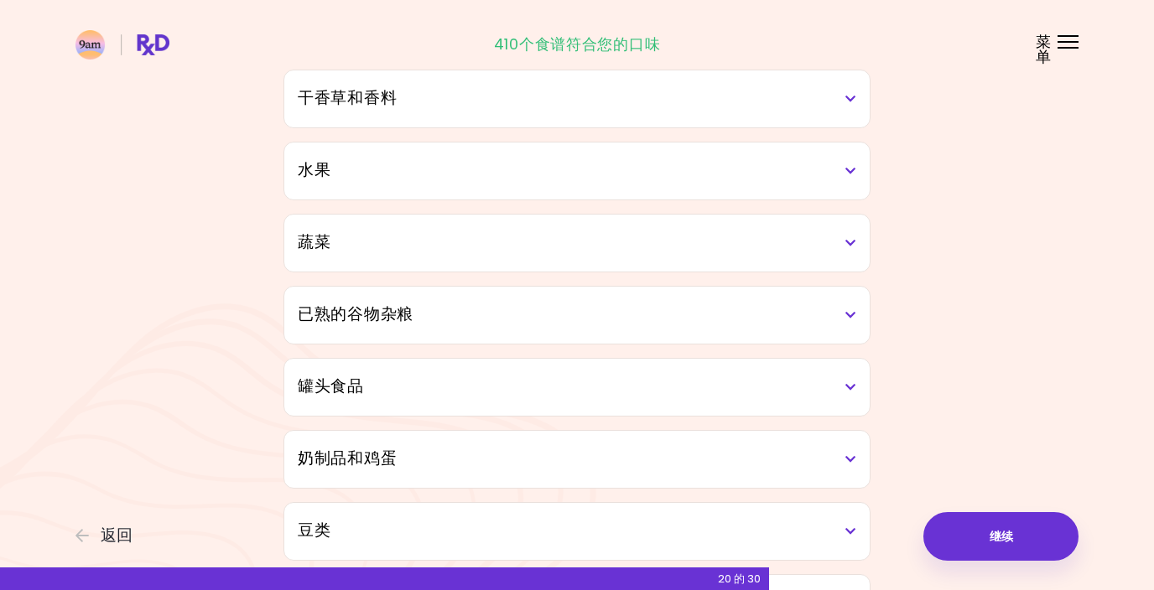
click at [609, 392] on h3 "罐头食品" at bounding box center [577, 387] width 559 height 24
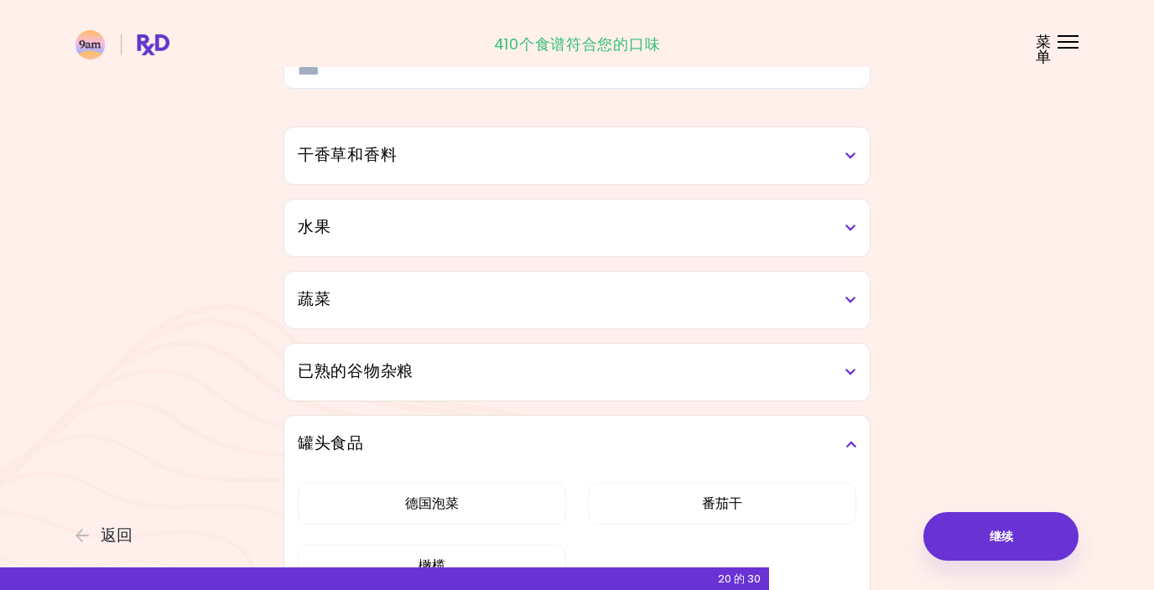
scroll to position [95, 0]
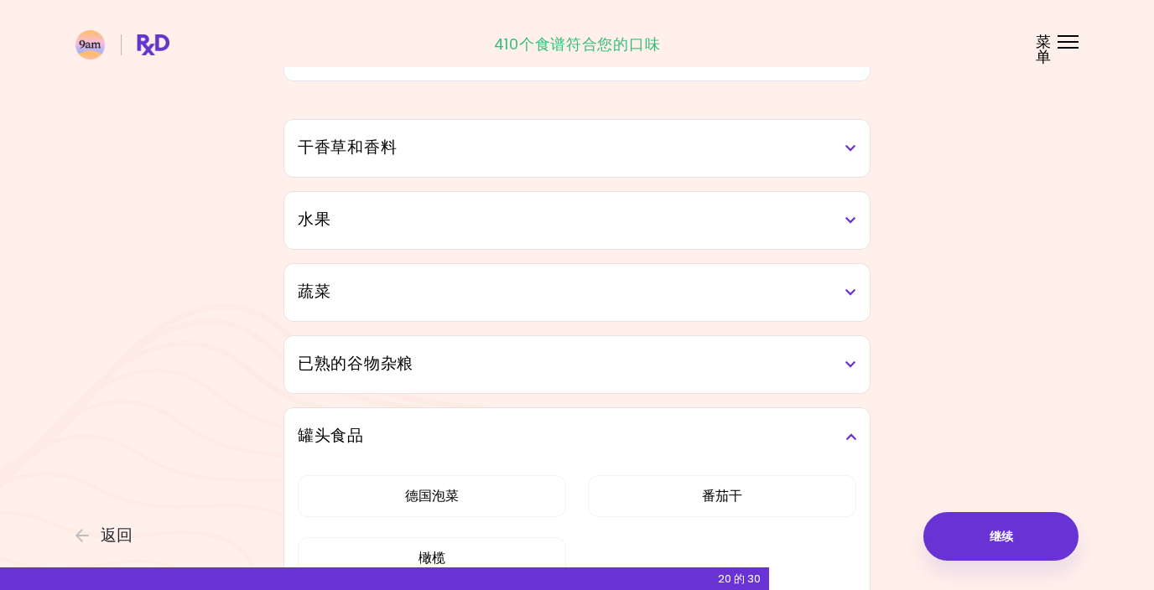
click at [556, 410] on div "罐头食品" at bounding box center [576, 436] width 585 height 57
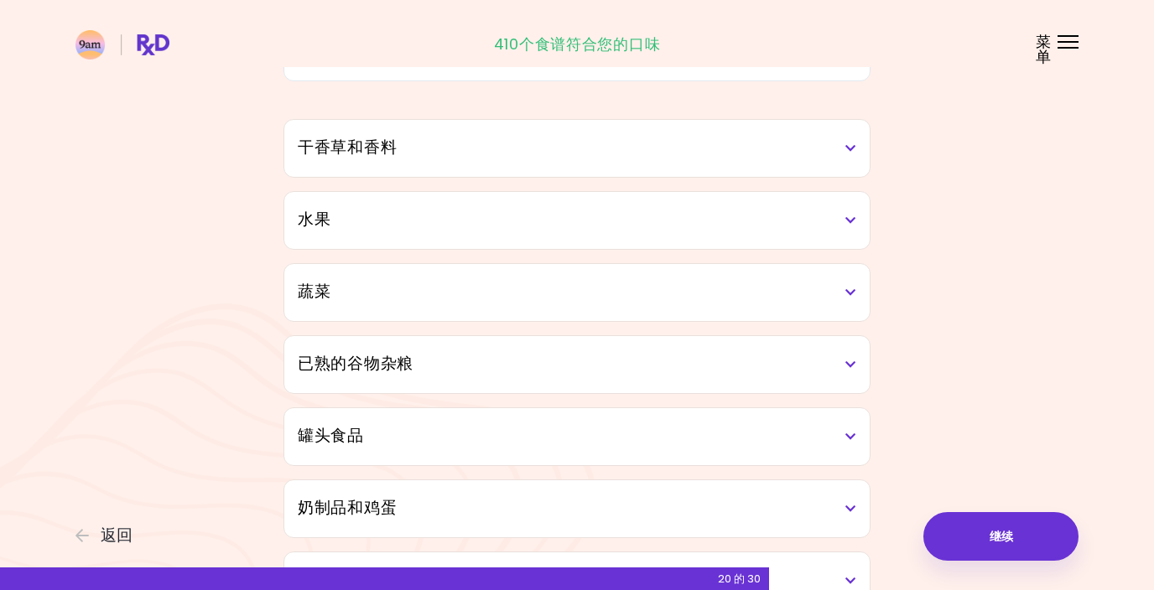
click at [552, 435] on h3 "罐头食品" at bounding box center [577, 436] width 559 height 24
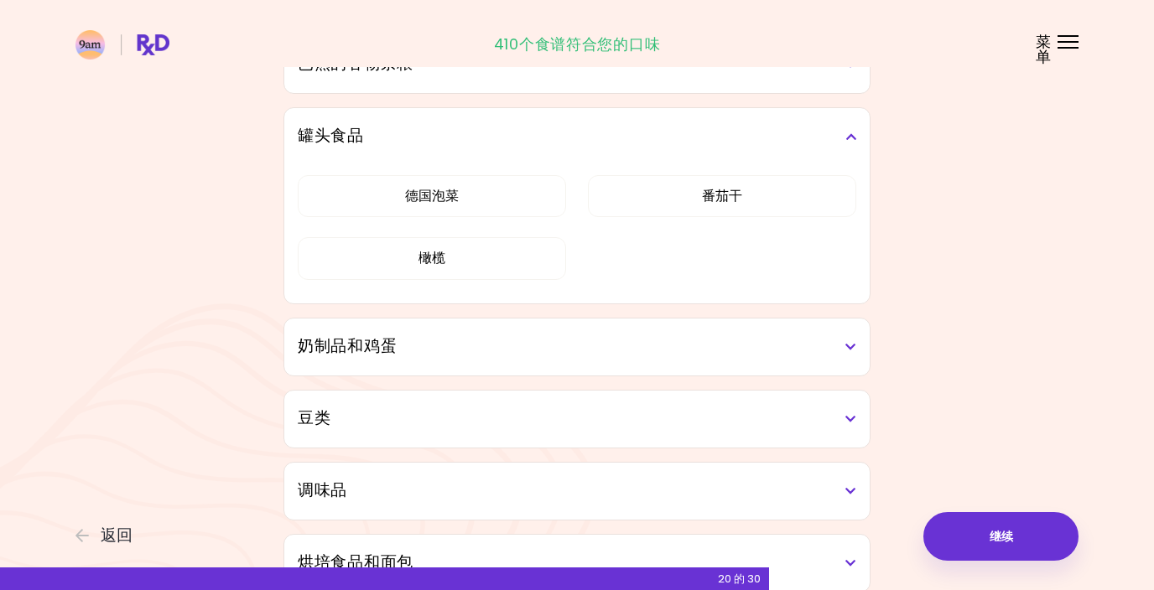
scroll to position [400, 0]
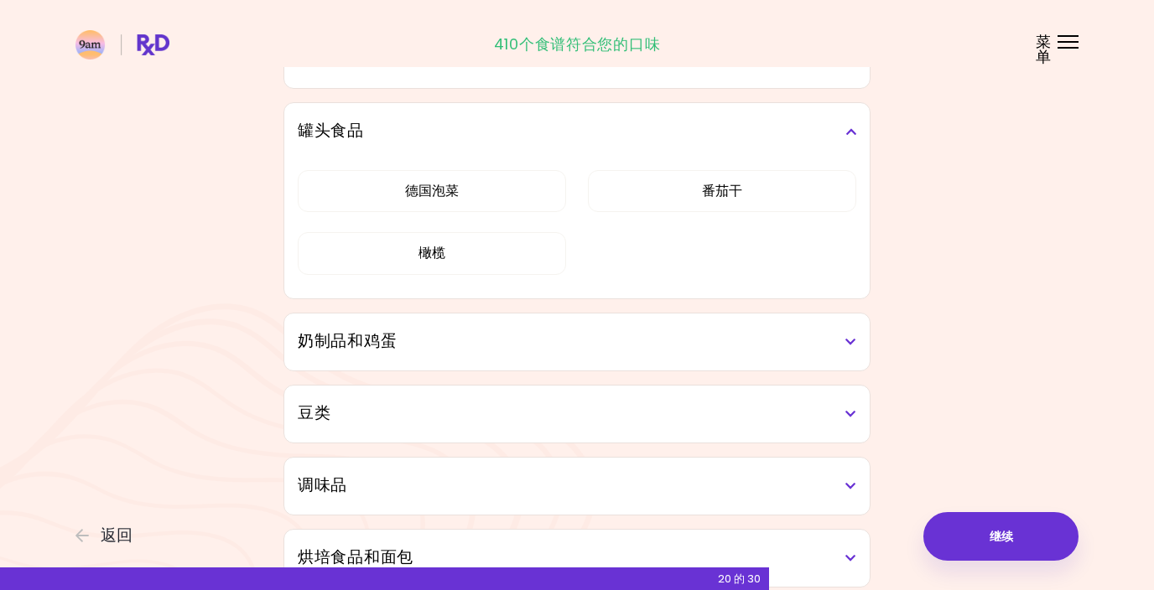
click at [861, 120] on div "罐头食品" at bounding box center [576, 131] width 585 height 57
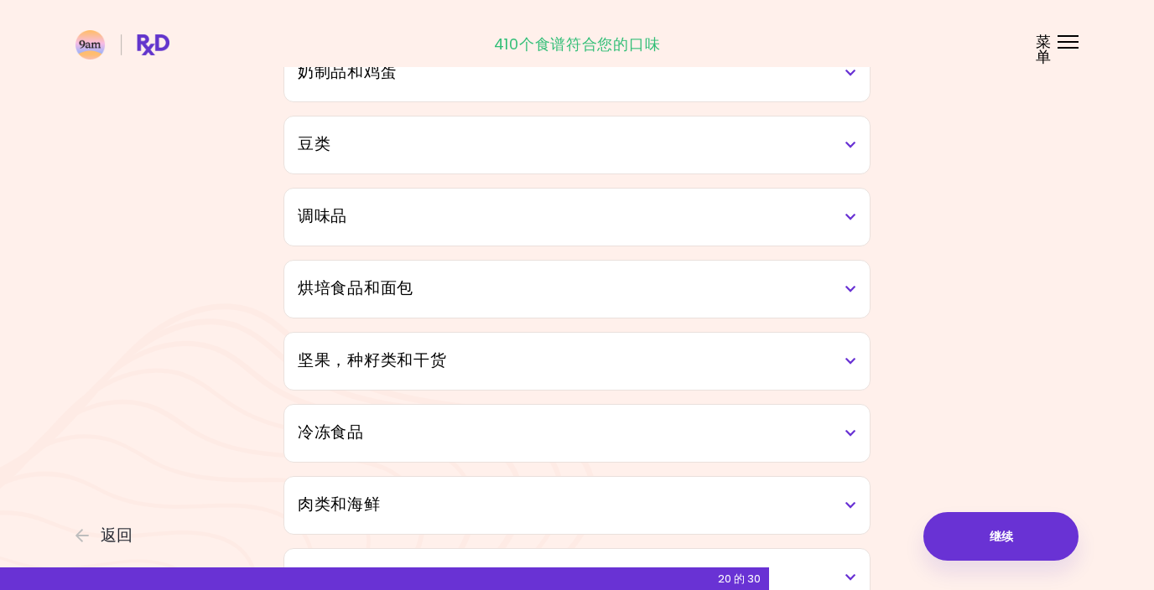
scroll to position [588, 0]
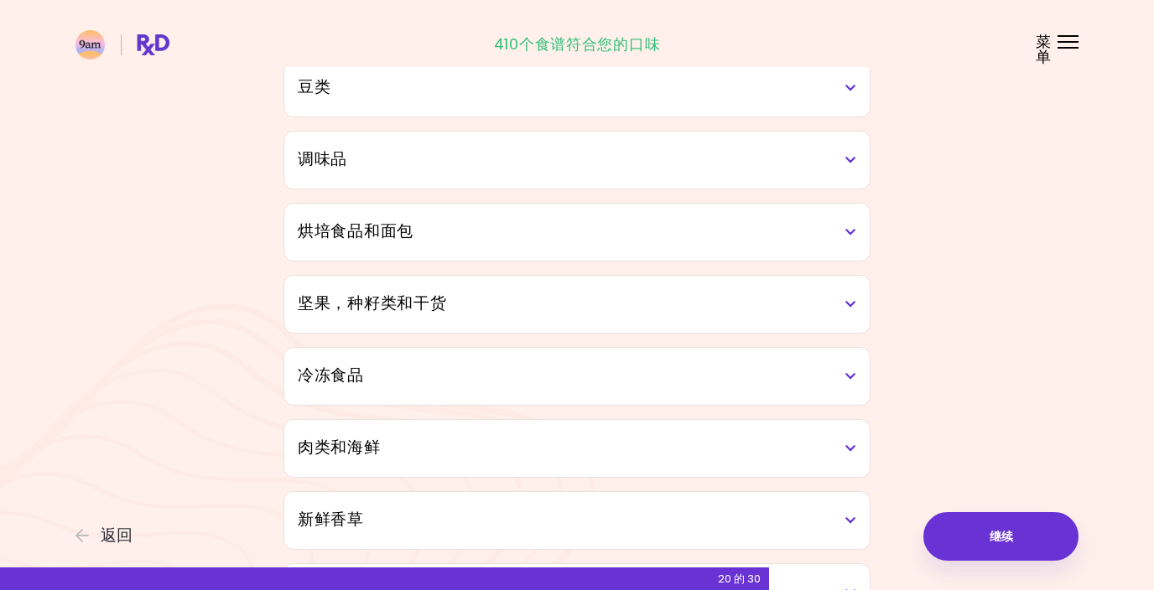
click at [781, 388] on div "冷冻食品" at bounding box center [576, 376] width 585 height 57
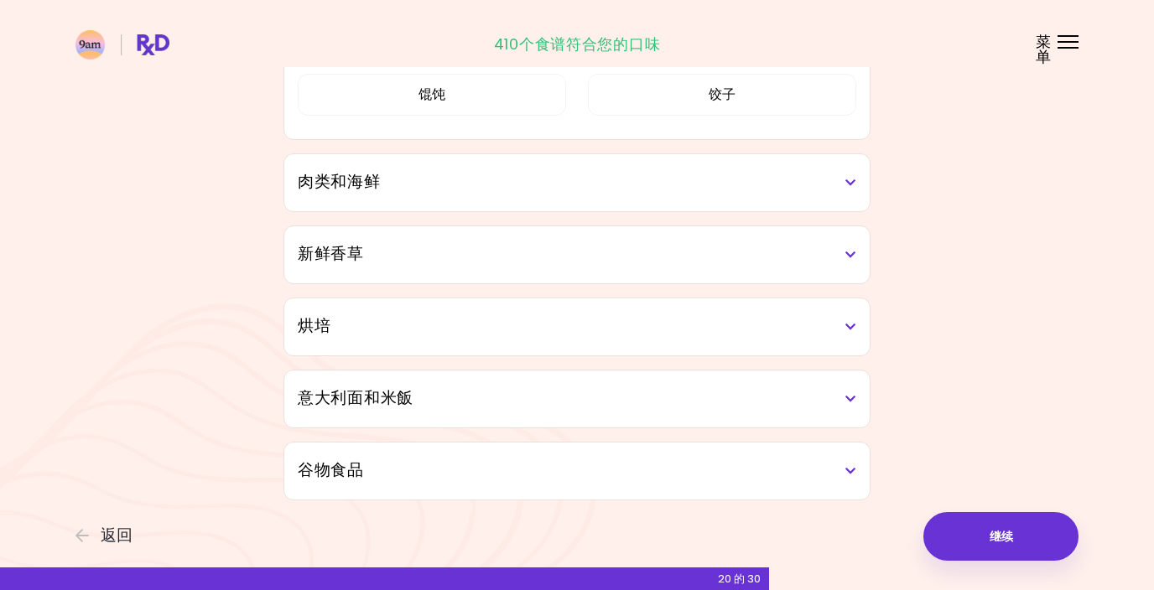
scroll to position [932, 0]
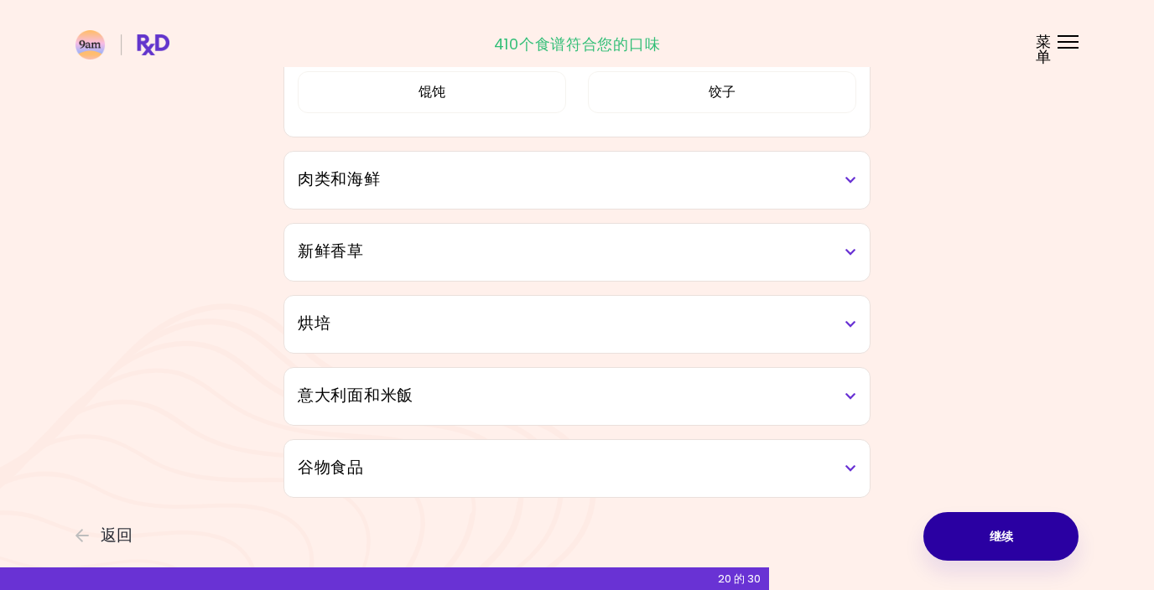
click at [1005, 540] on button "继续" at bounding box center [1000, 536] width 155 height 49
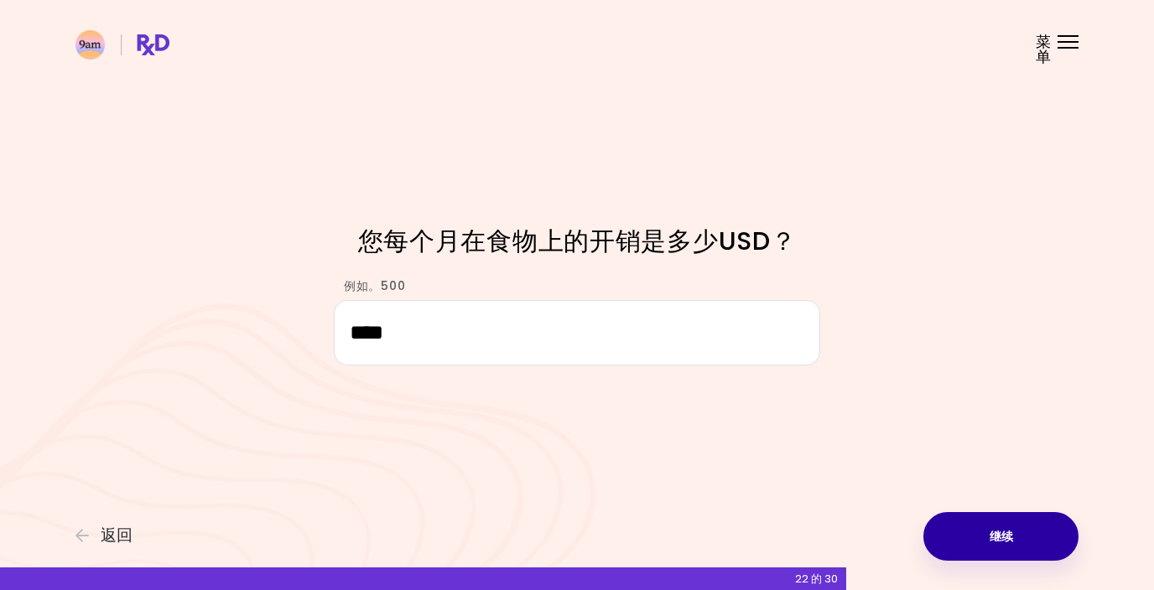
type input "****"
click at [992, 538] on button "继续" at bounding box center [1000, 536] width 155 height 49
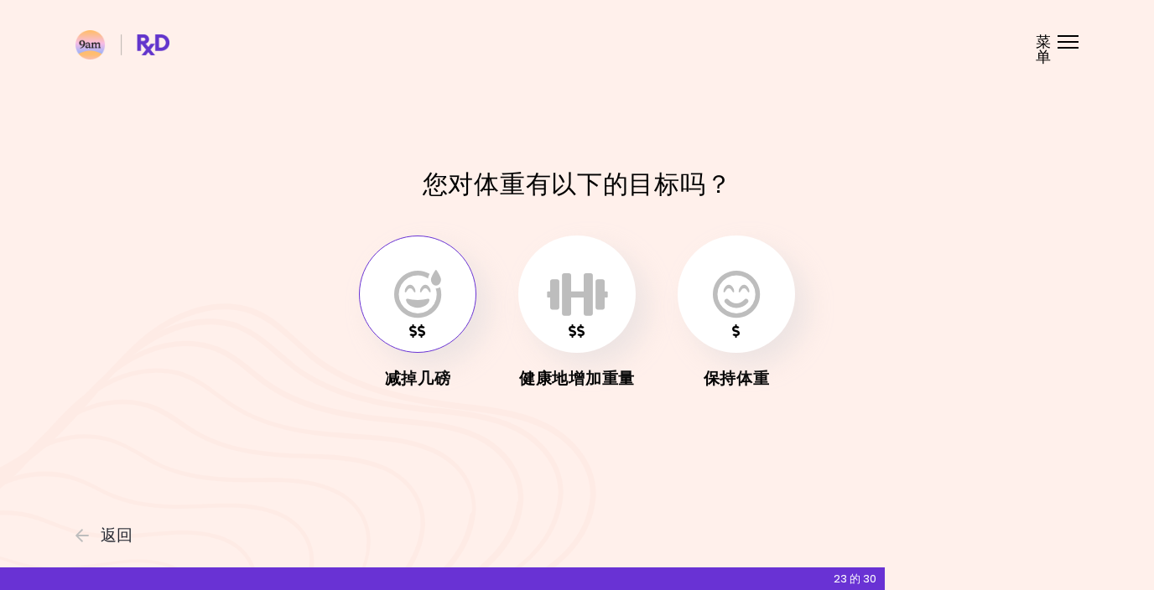
click at [420, 304] on icon "button" at bounding box center [417, 294] width 47 height 49
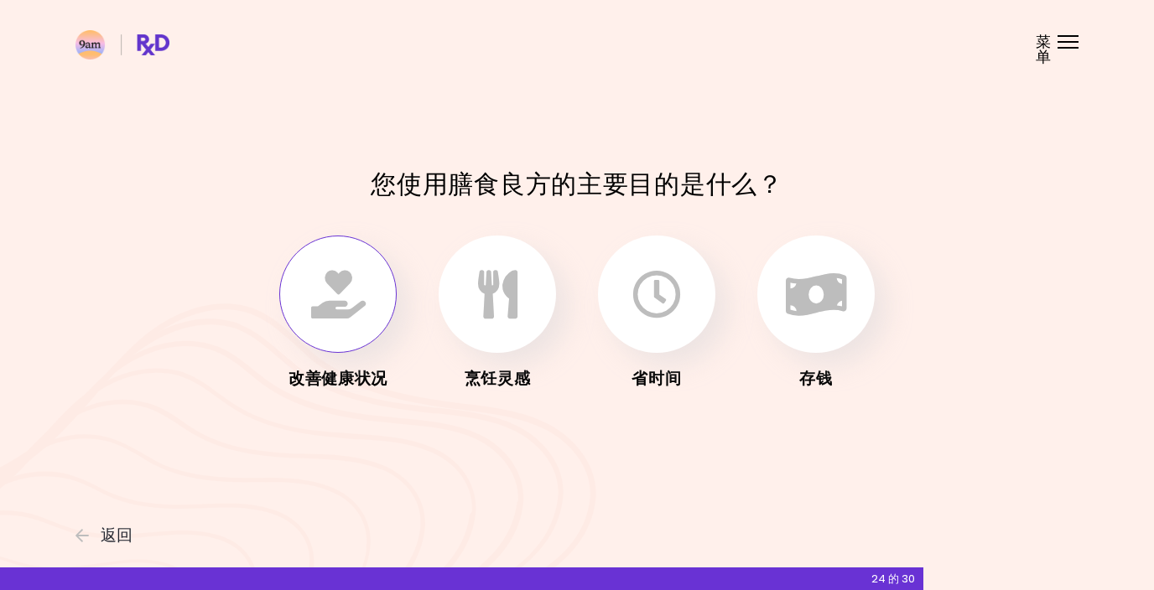
click at [362, 307] on icon "button" at bounding box center [338, 294] width 55 height 49
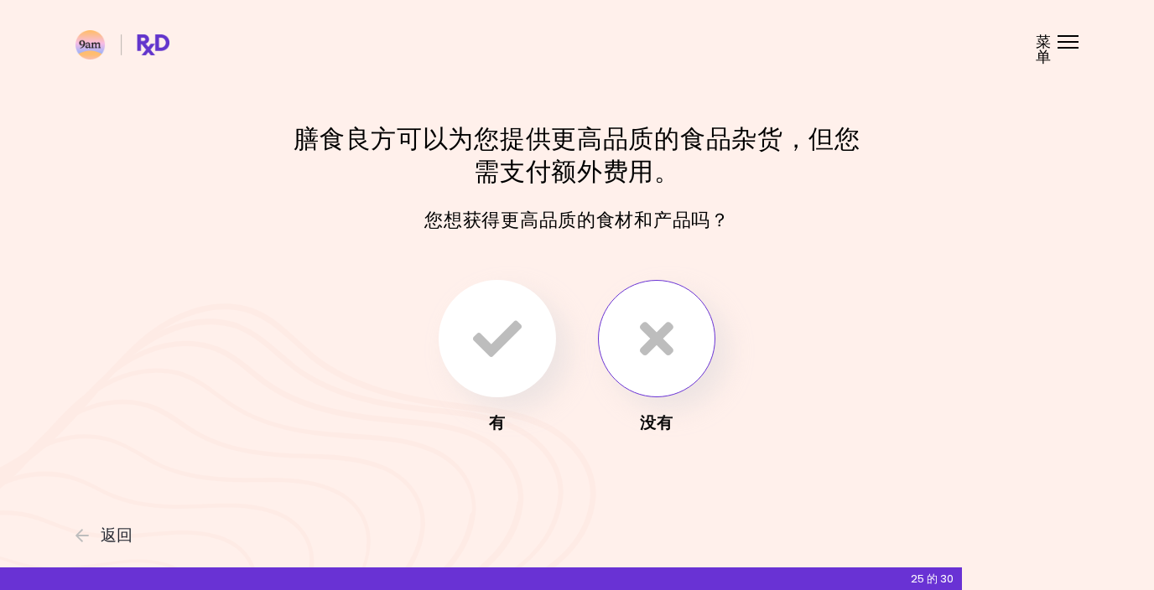
click at [665, 340] on icon "button" at bounding box center [657, 339] width 34 height 49
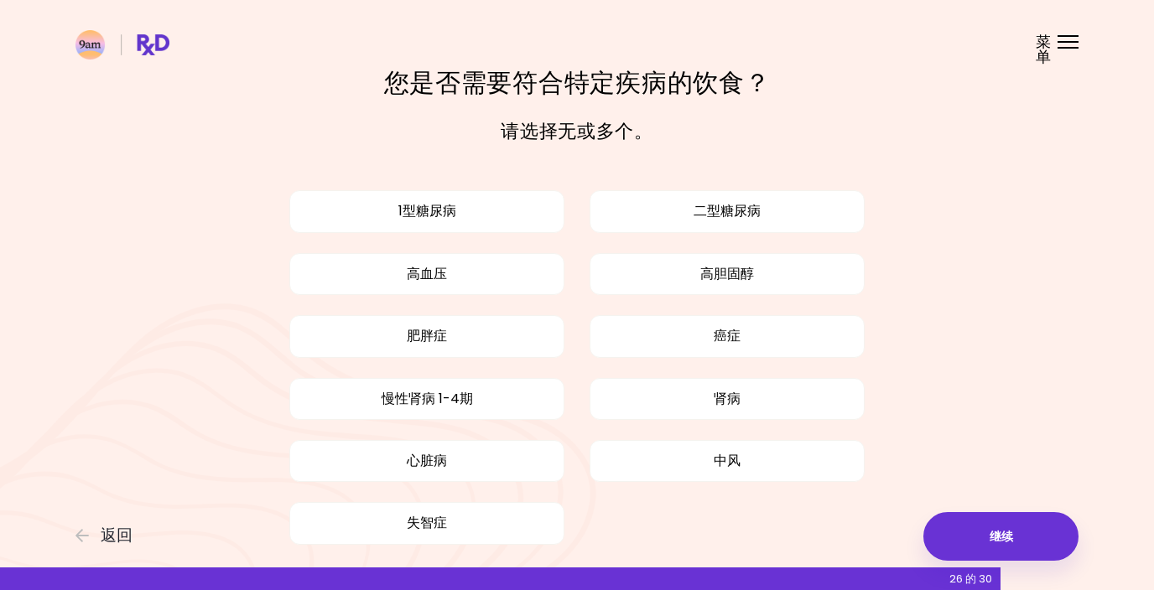
scroll to position [18, 0]
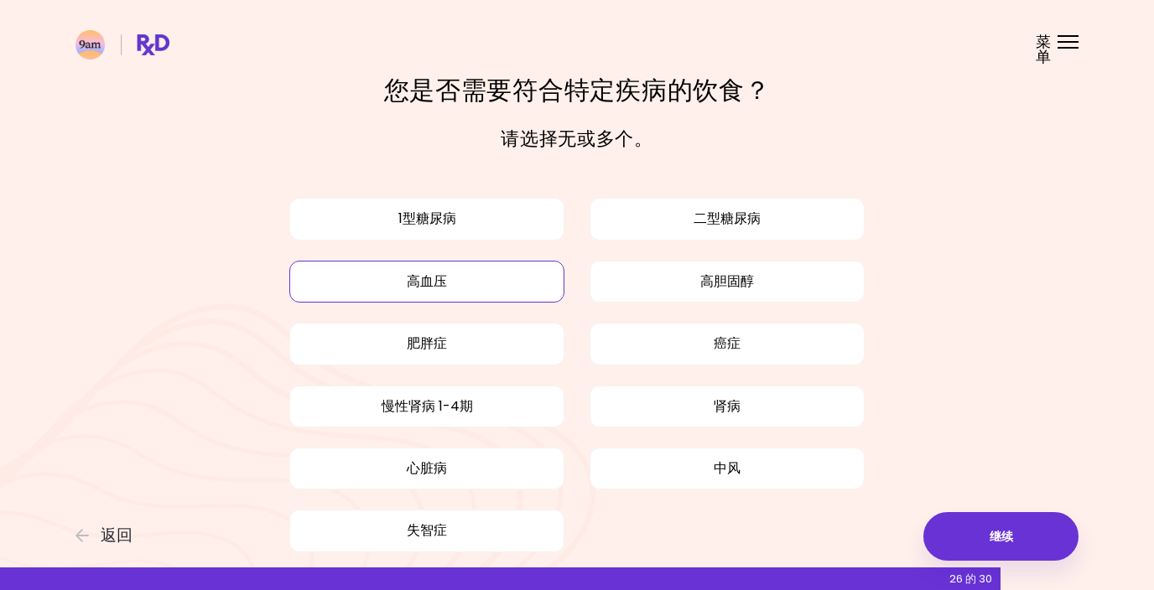
click at [471, 285] on button "高血压" at bounding box center [426, 282] width 275 height 42
click at [723, 282] on button "高胆固醇" at bounding box center [727, 282] width 275 height 42
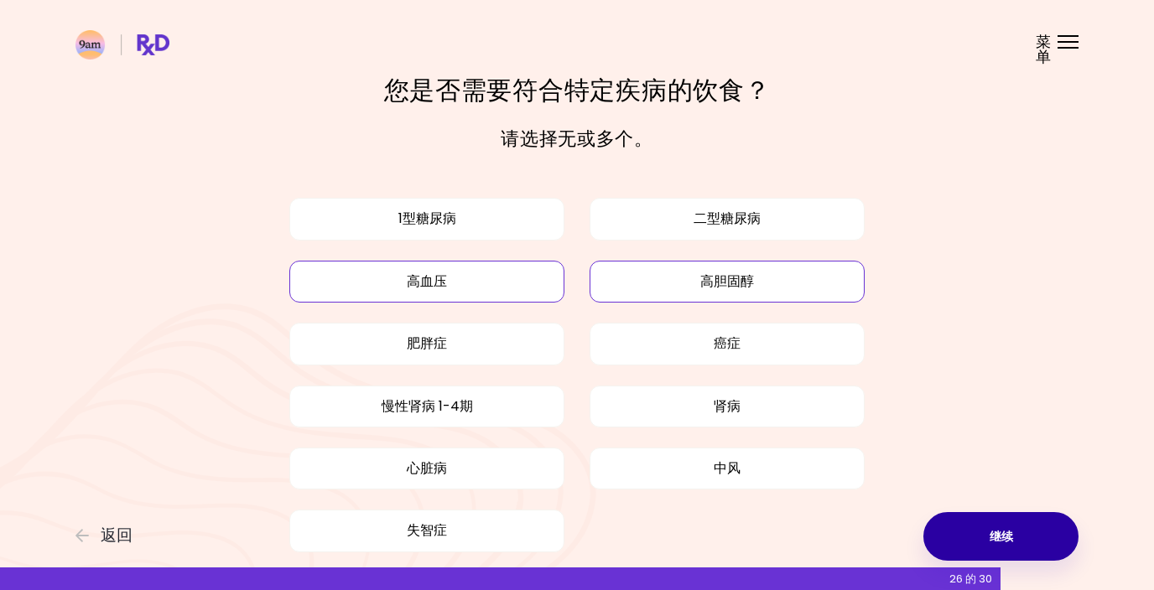
click at [1024, 541] on button "继续" at bounding box center [1000, 536] width 155 height 49
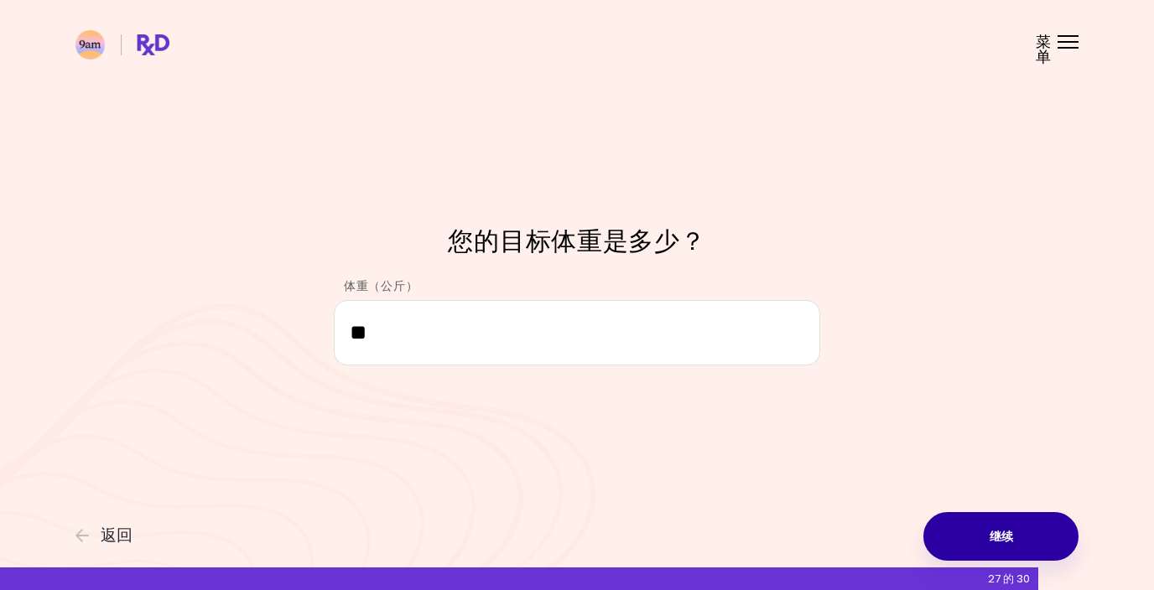
type input "**"
click at [1026, 536] on button "继续" at bounding box center [1000, 536] width 155 height 49
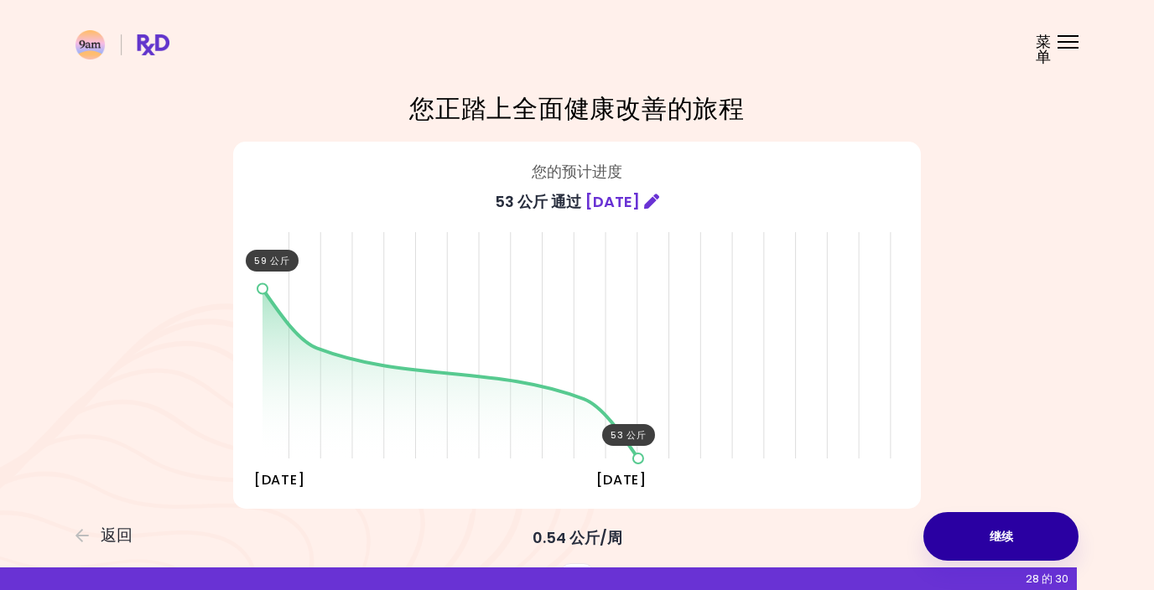
click at [1010, 531] on button "继续" at bounding box center [1000, 536] width 155 height 49
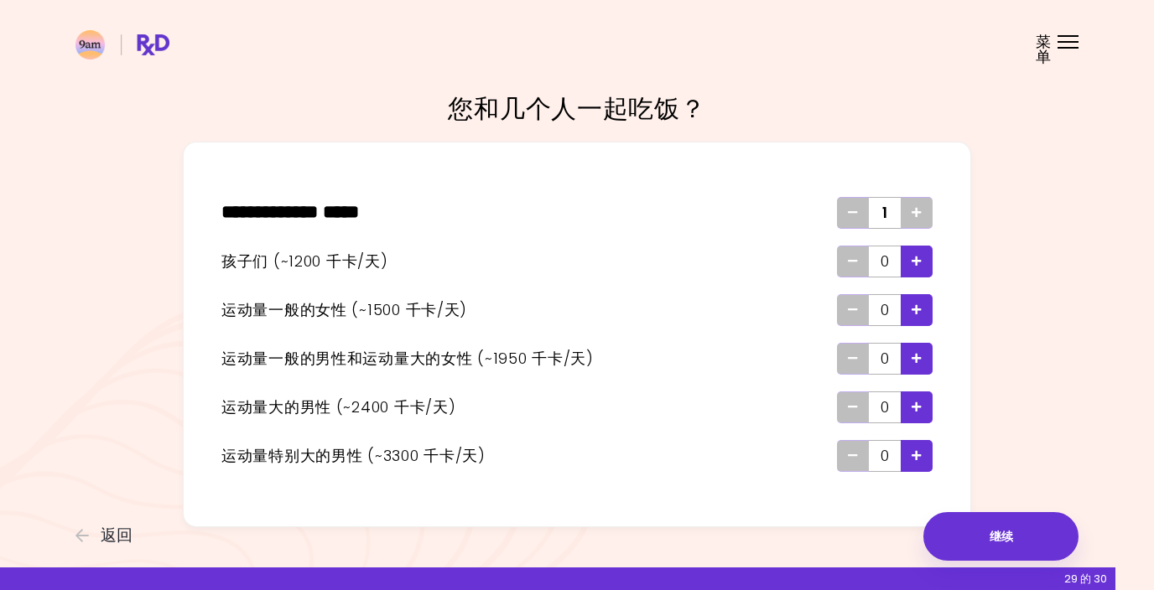
click at [925, 264] on div "添加 - 孩子" at bounding box center [917, 262] width 32 height 32
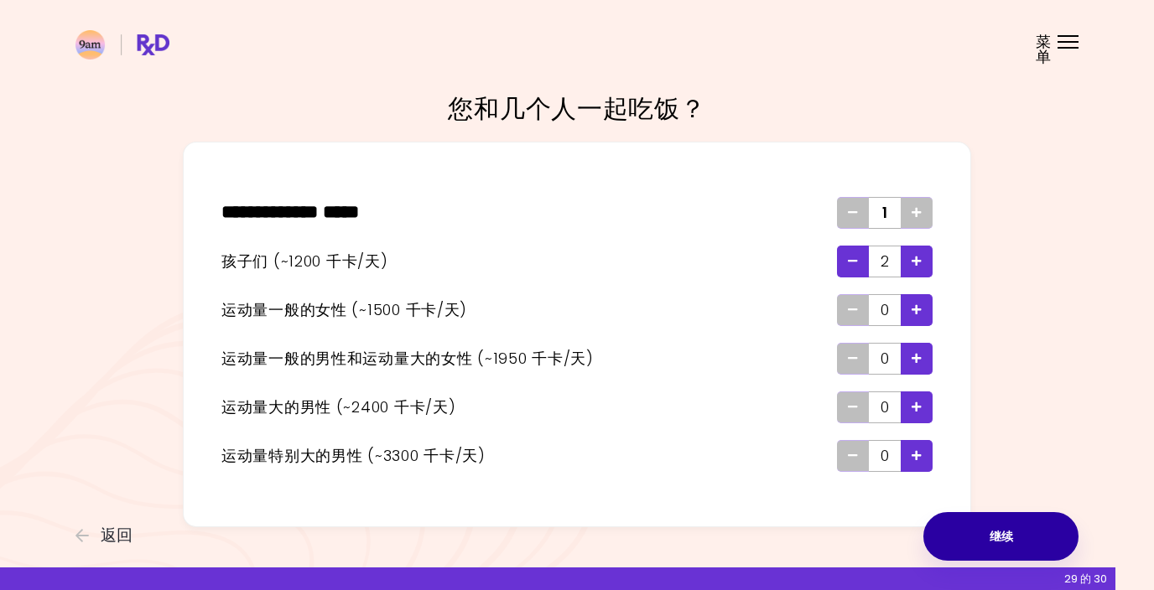
click at [1013, 528] on button "继续" at bounding box center [1000, 536] width 155 height 49
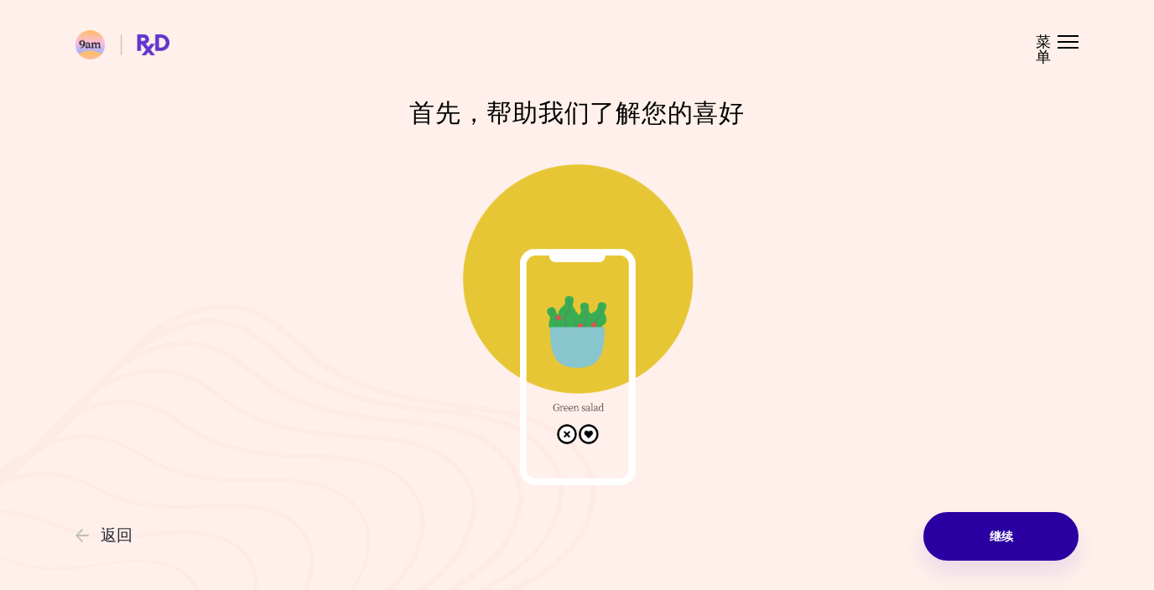
click at [1028, 539] on button "继续" at bounding box center [1000, 536] width 155 height 49
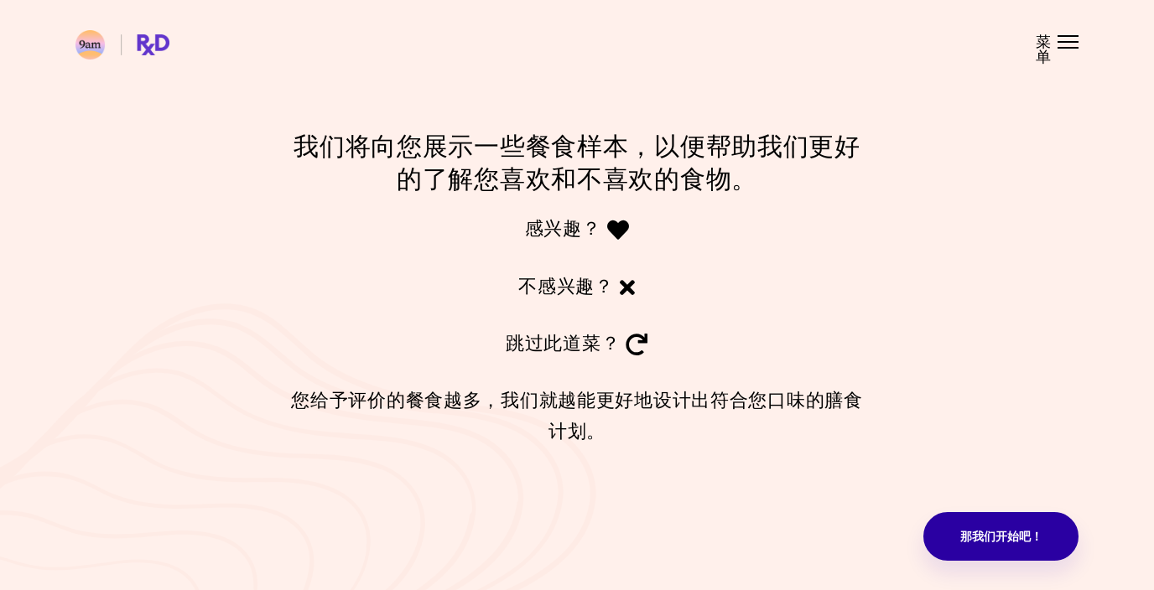
click at [992, 537] on button "那我们开始吧！" at bounding box center [1000, 536] width 155 height 49
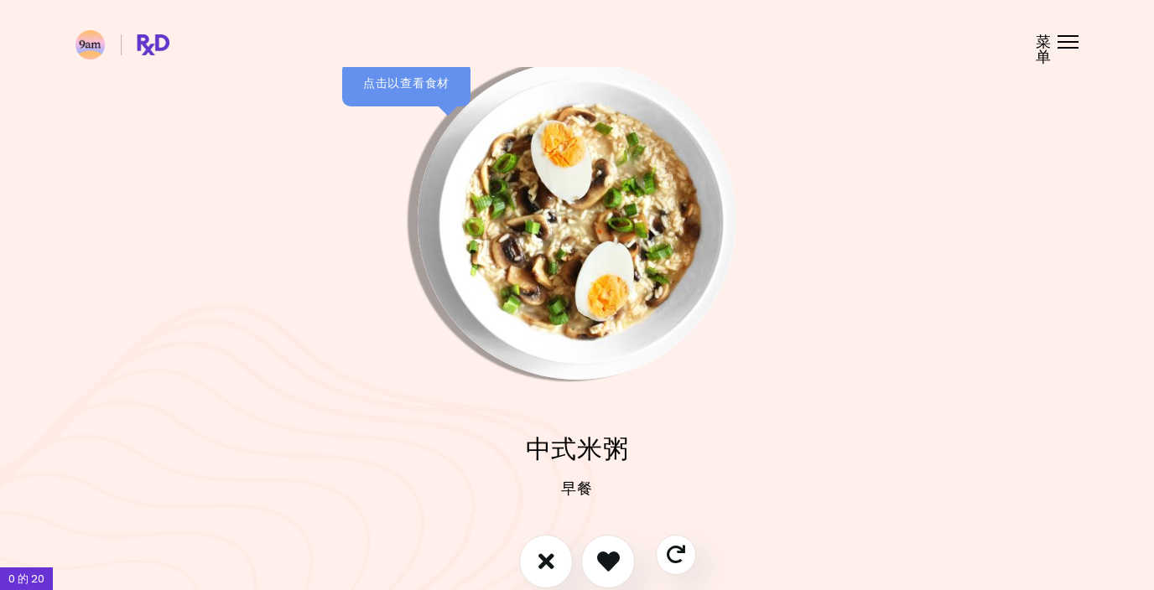
scroll to position [96, 0]
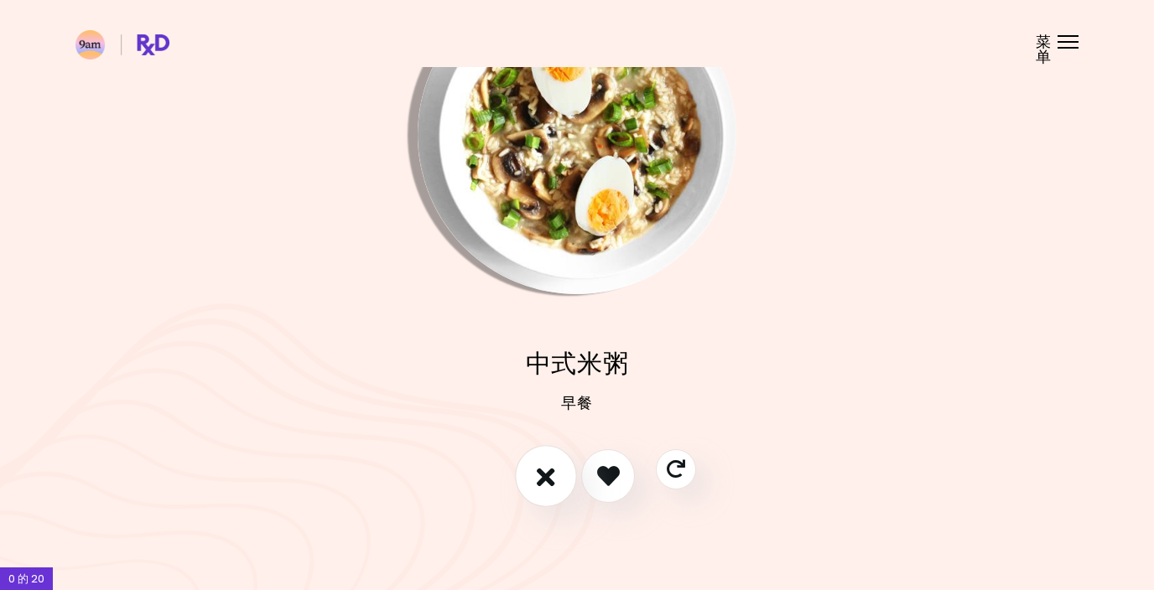
click at [543, 472] on icon "我不喜欢这个食谱" at bounding box center [546, 476] width 18 height 26
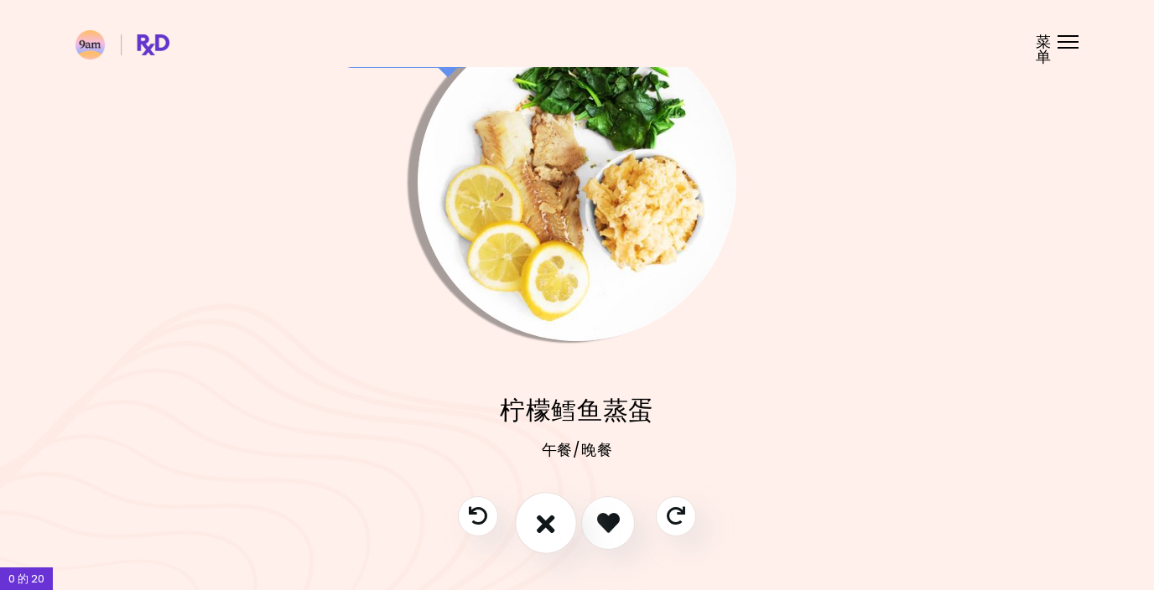
scroll to position [52, 0]
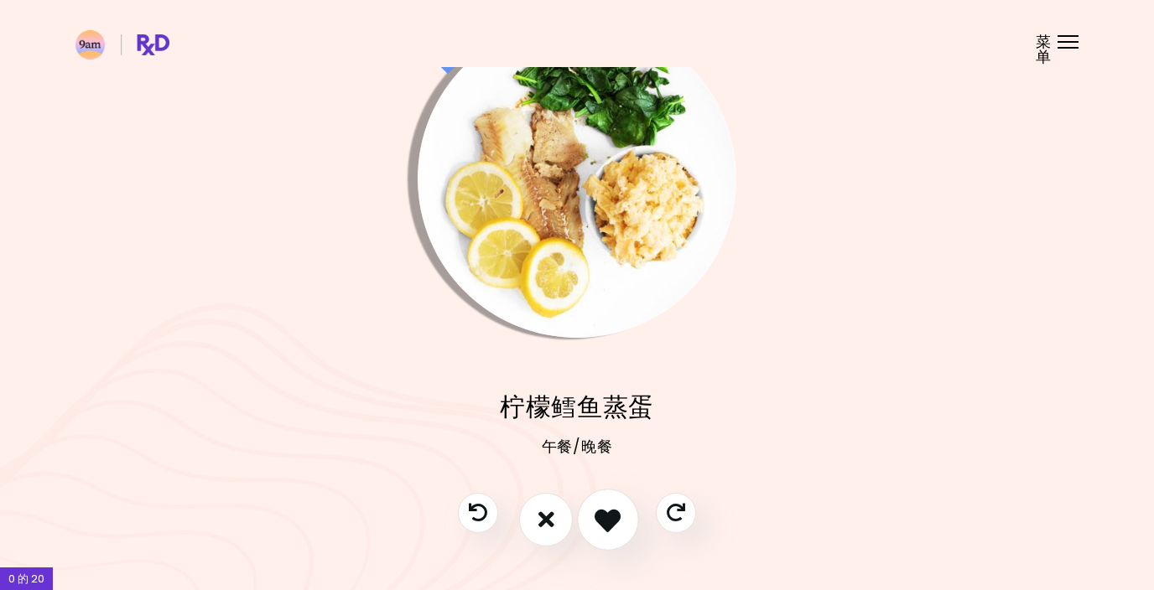
click at [617, 520] on icon "我喜欢这个食谱" at bounding box center [608, 520] width 26 height 26
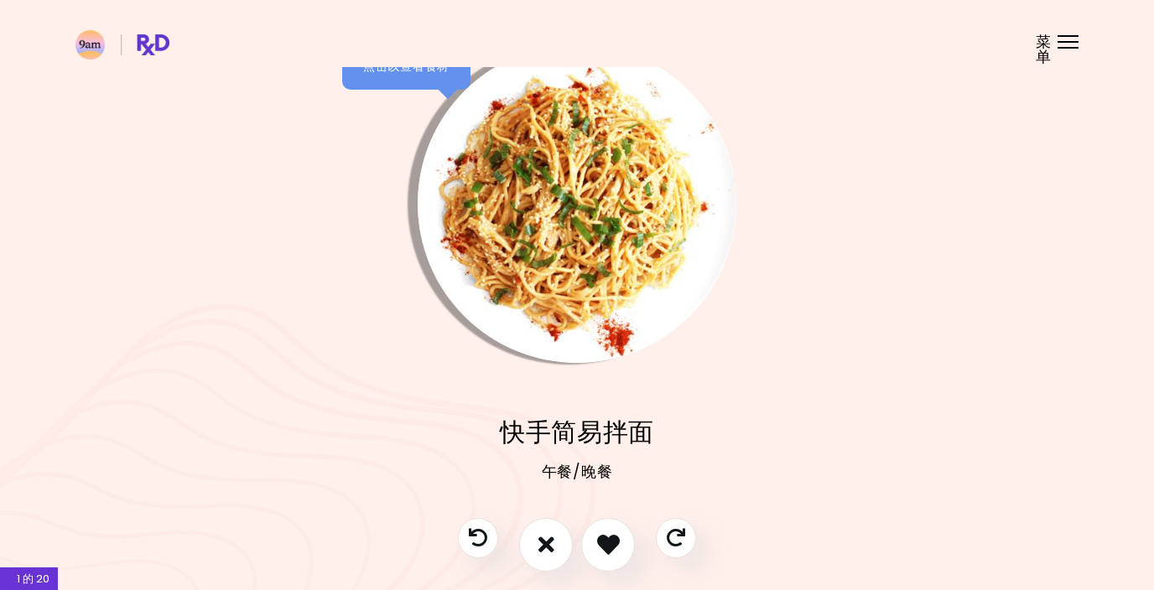
scroll to position [0, 0]
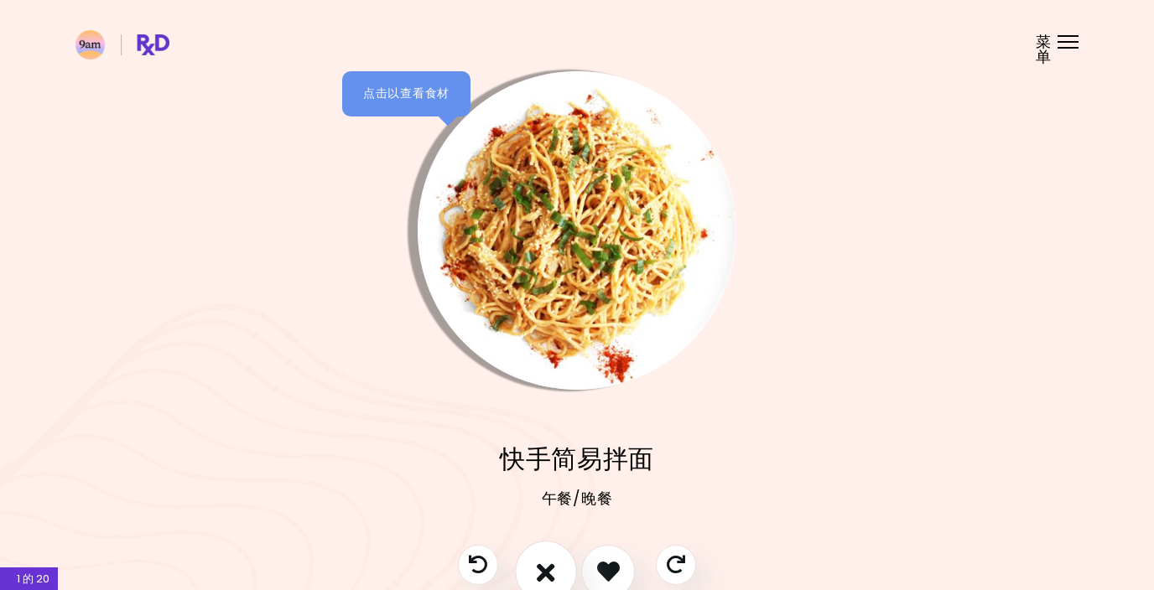
click at [546, 562] on icon "我不喜欢这个食谱" at bounding box center [546, 572] width 18 height 26
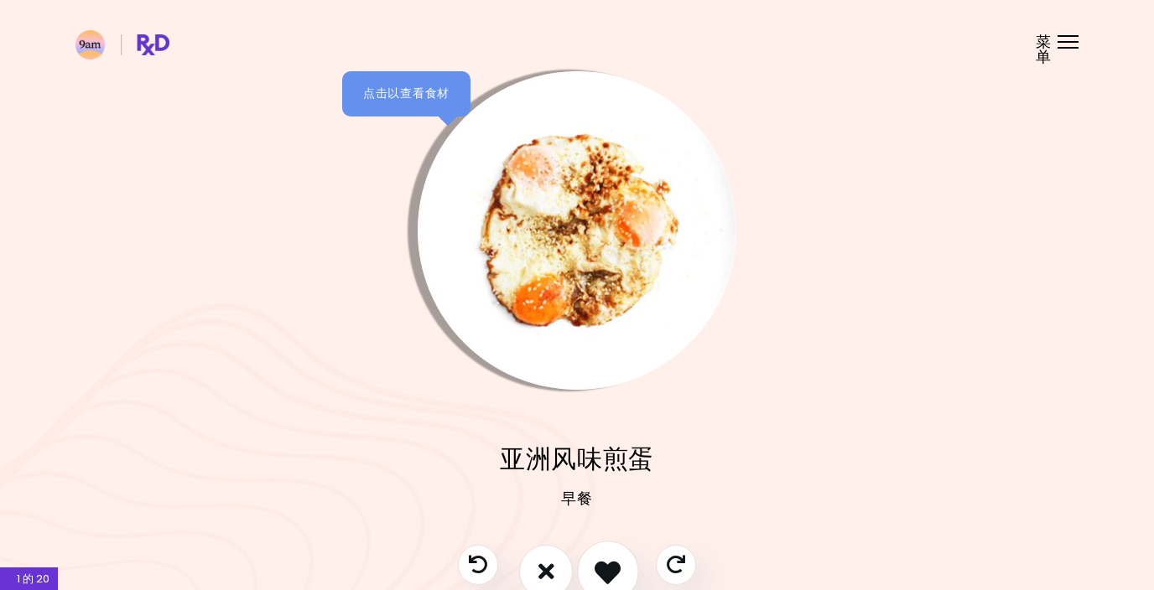
click at [606, 569] on icon "我喜欢这个食谱" at bounding box center [608, 572] width 26 height 26
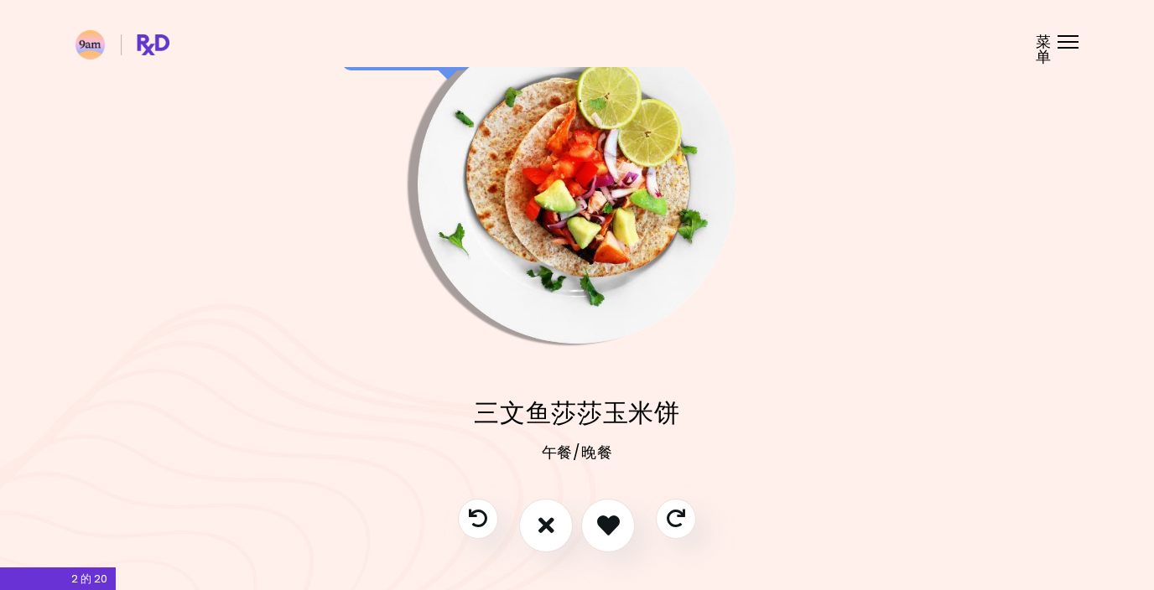
scroll to position [55, 0]
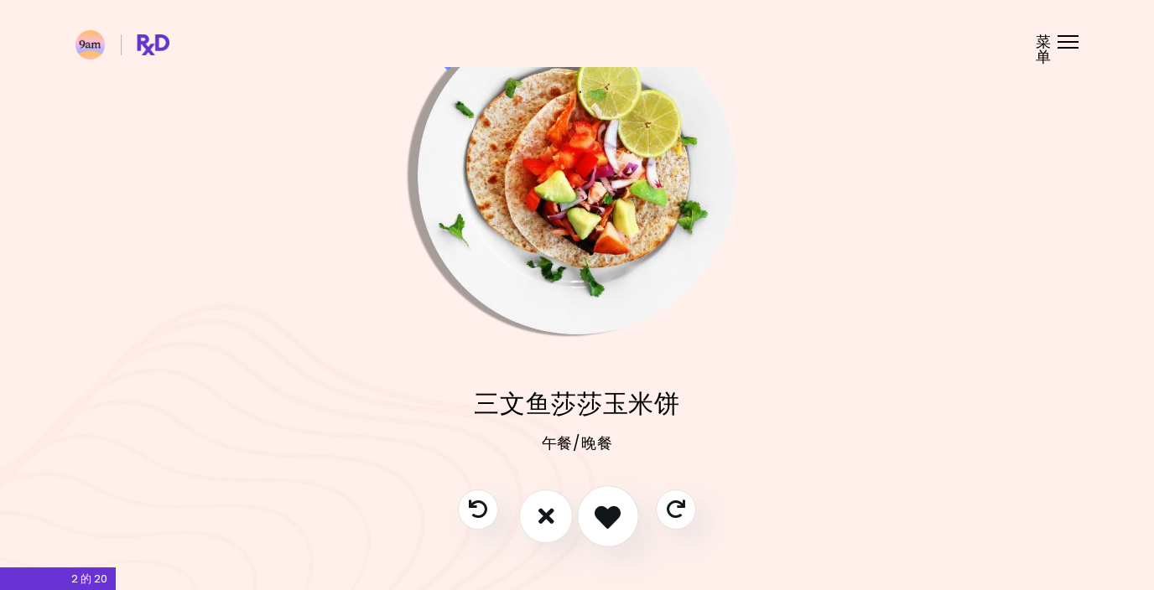
click at [608, 511] on icon "我喜欢这个食谱" at bounding box center [608, 516] width 26 height 26
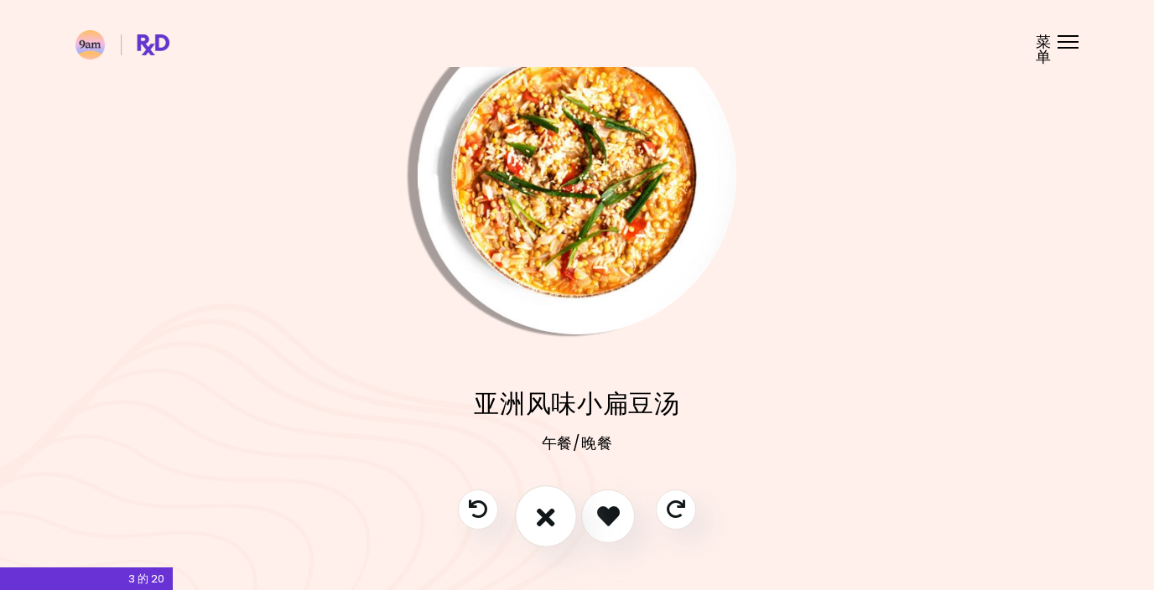
click at [558, 520] on button "我不喜欢这个食谱" at bounding box center [546, 517] width 62 height 62
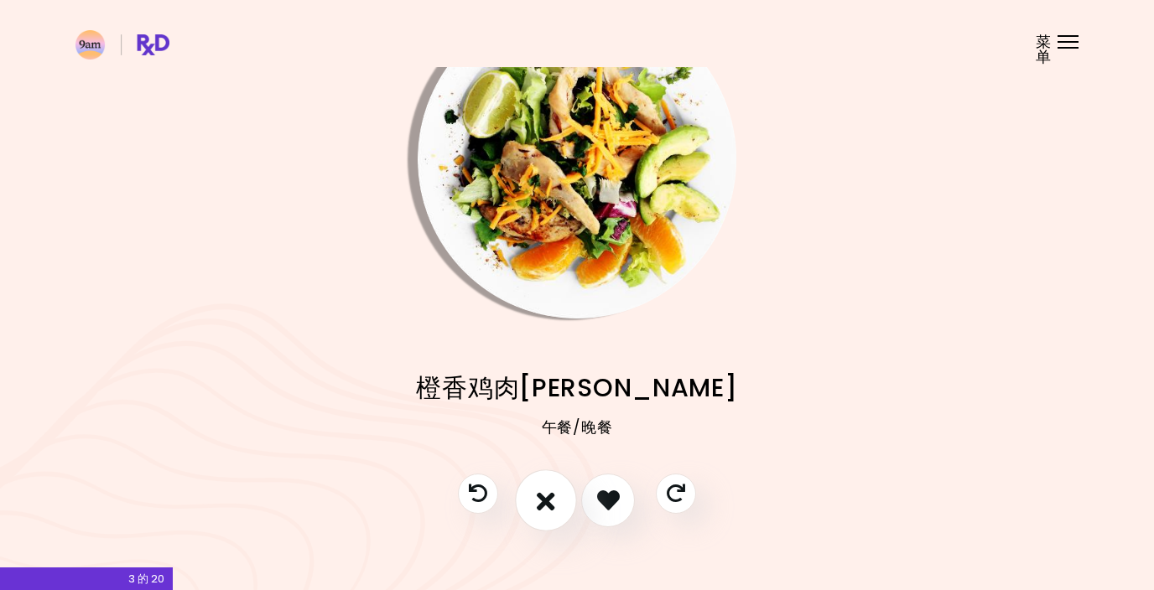
scroll to position [75, 0]
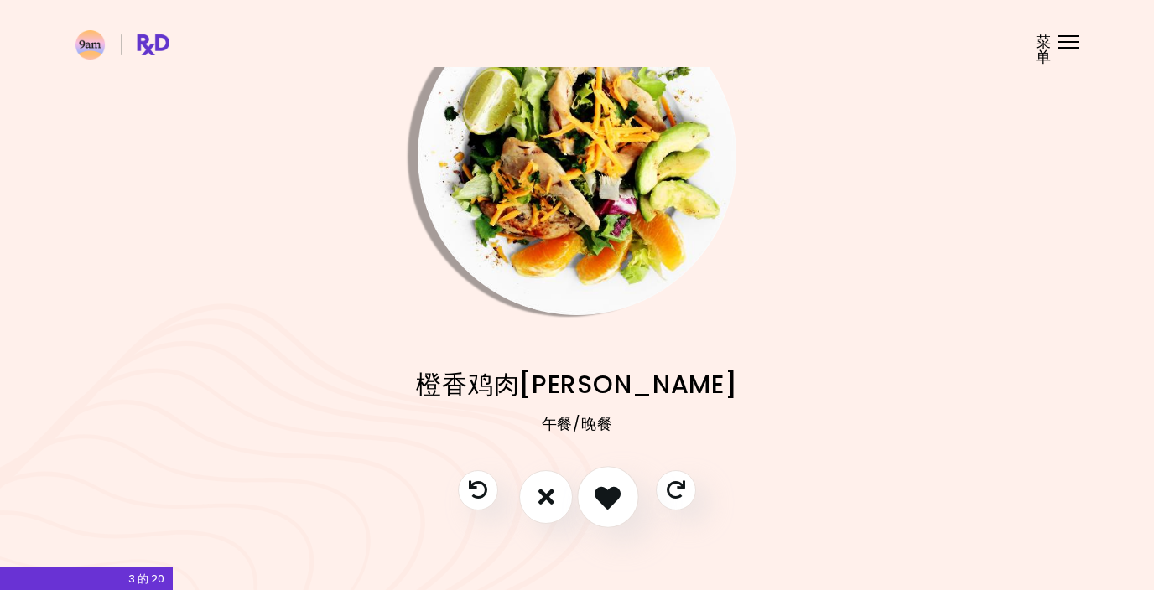
click at [614, 497] on icon "我喜欢这个食谱" at bounding box center [608, 497] width 26 height 26
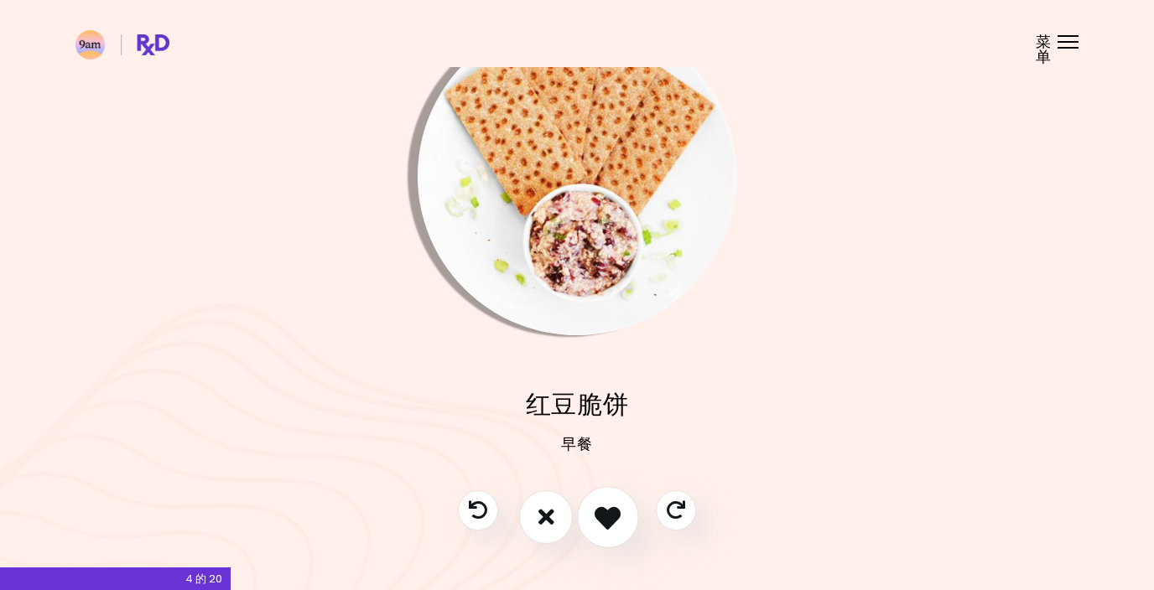
scroll to position [56, 0]
click at [609, 518] on icon "我喜欢这个食谱" at bounding box center [608, 515] width 26 height 26
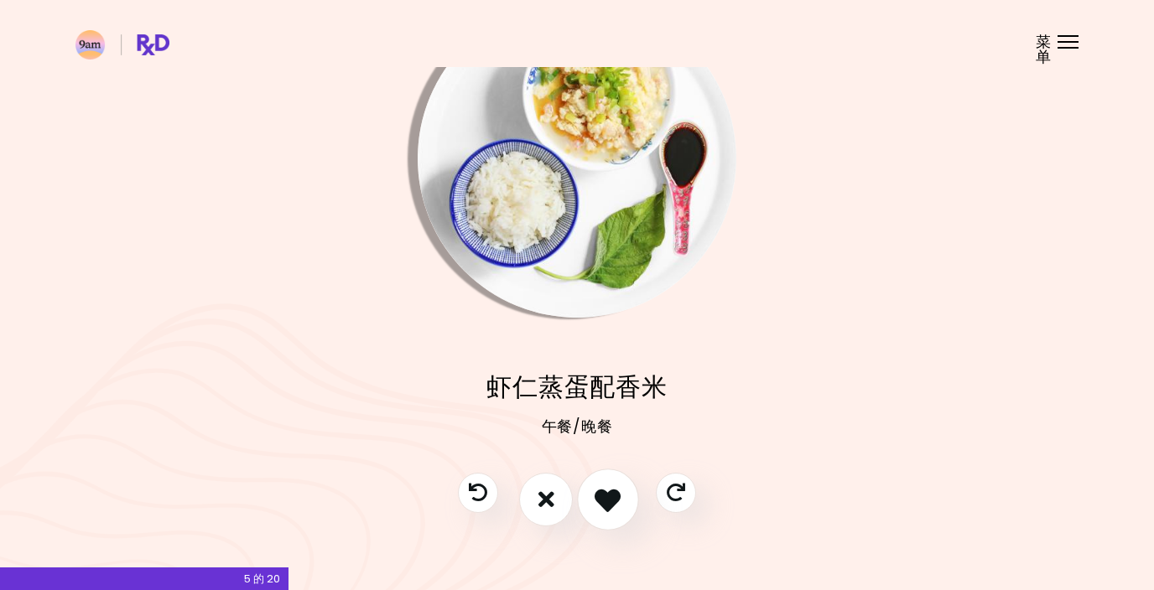
scroll to position [85, 0]
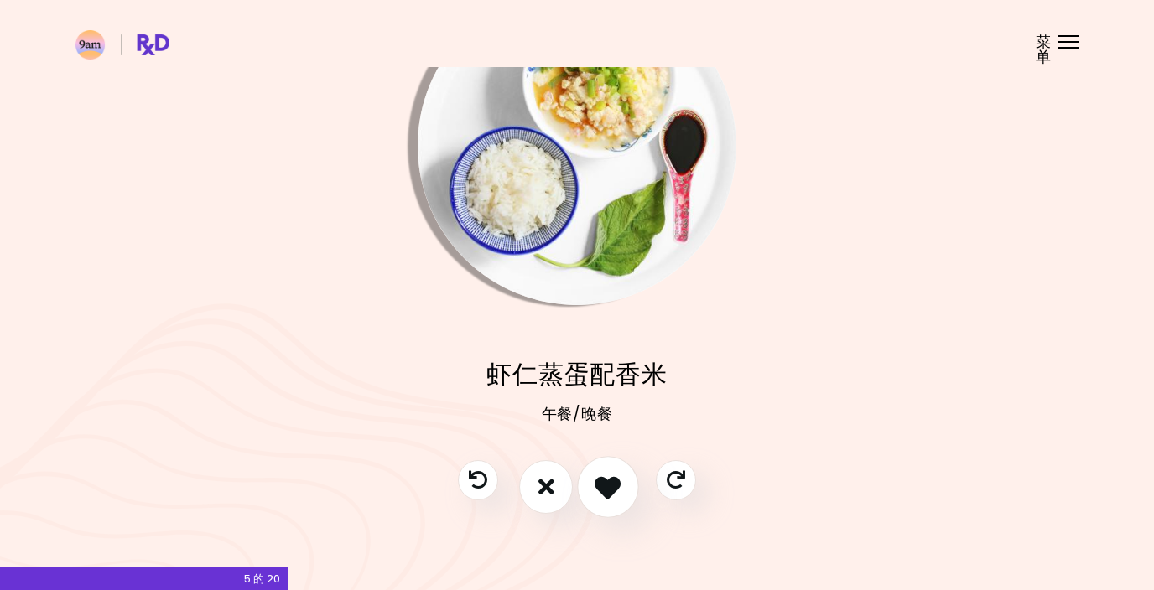
click at [611, 492] on icon "我喜欢这个食谱" at bounding box center [608, 487] width 26 height 26
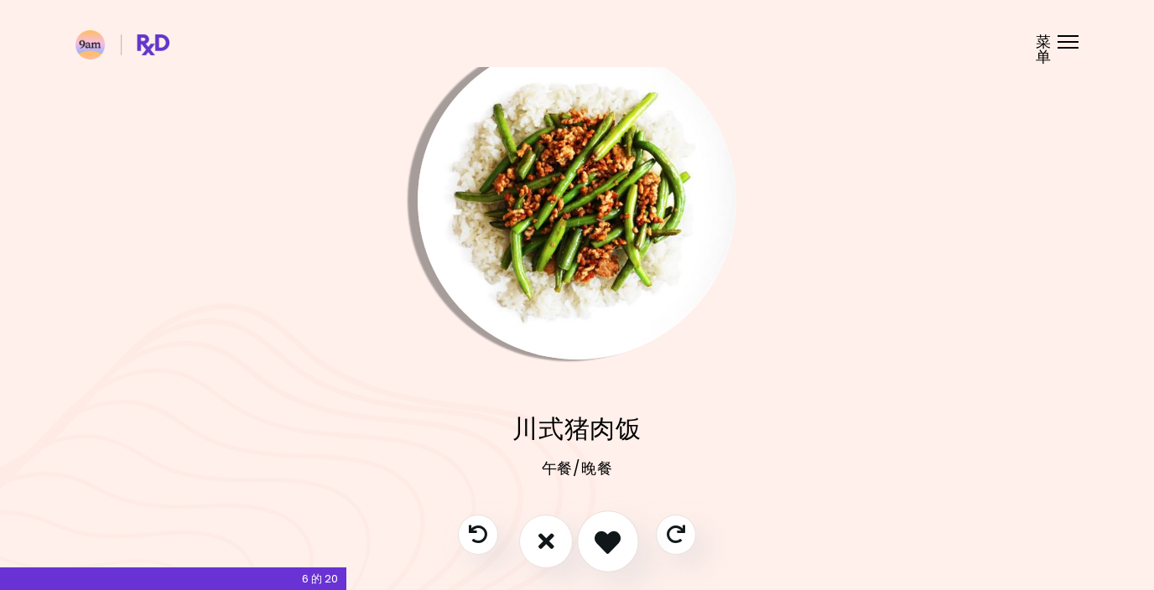
scroll to position [25, 0]
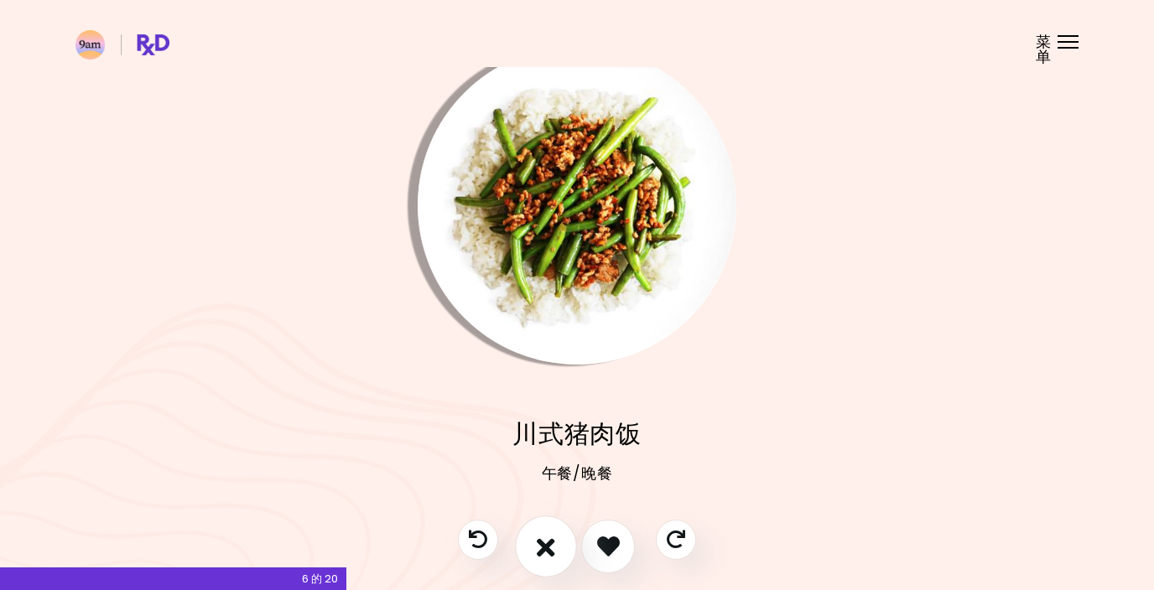
click at [548, 543] on icon "我不喜欢这个食谱" at bounding box center [546, 546] width 18 height 26
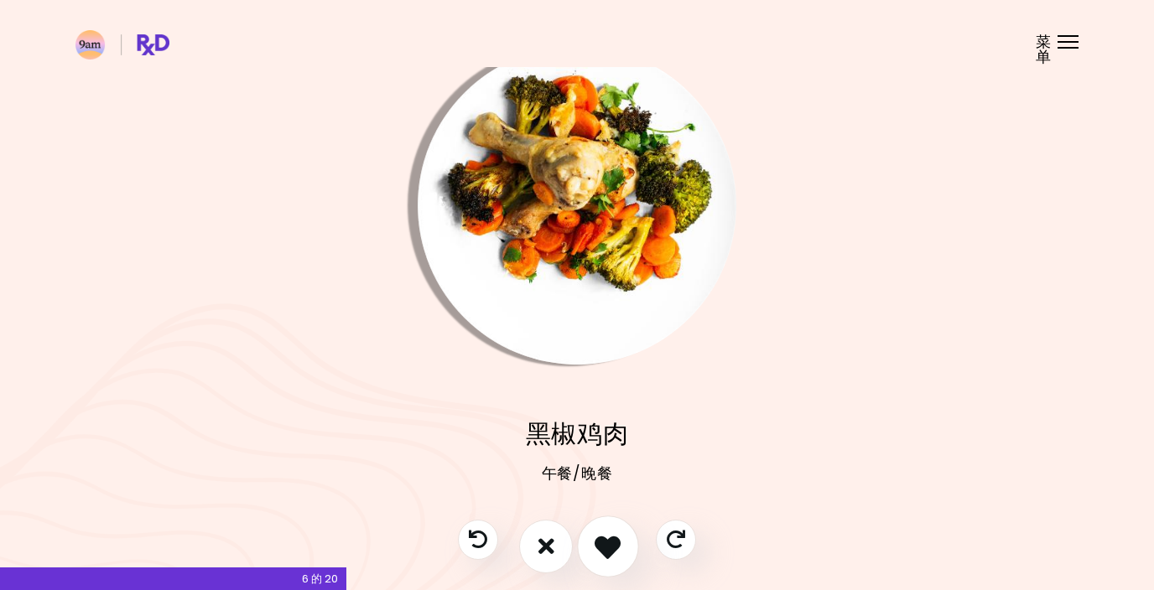
click at [610, 550] on icon "我喜欢这个食谱" at bounding box center [608, 546] width 26 height 26
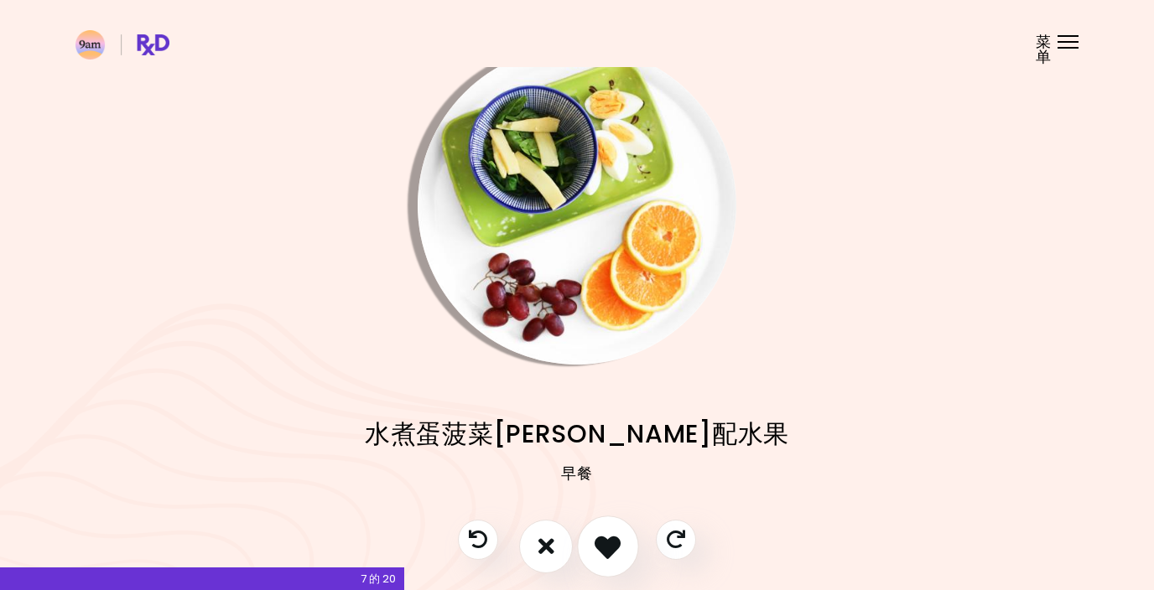
click at [614, 548] on icon "我喜欢这个食谱" at bounding box center [608, 546] width 26 height 26
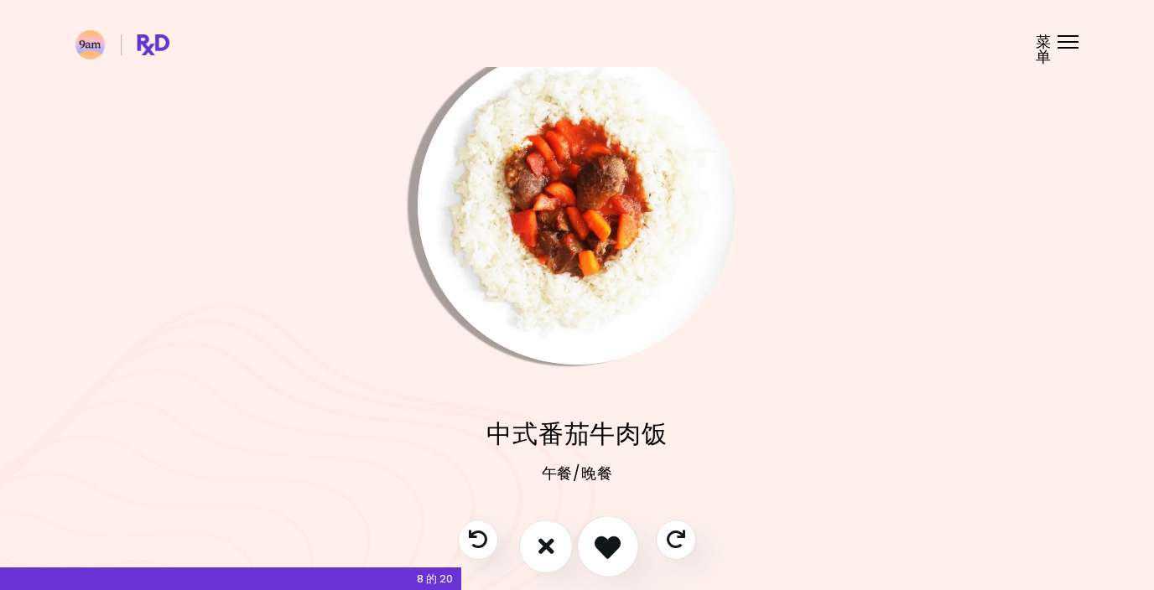
click at [614, 548] on icon "我喜欢这个食谱" at bounding box center [608, 546] width 26 height 26
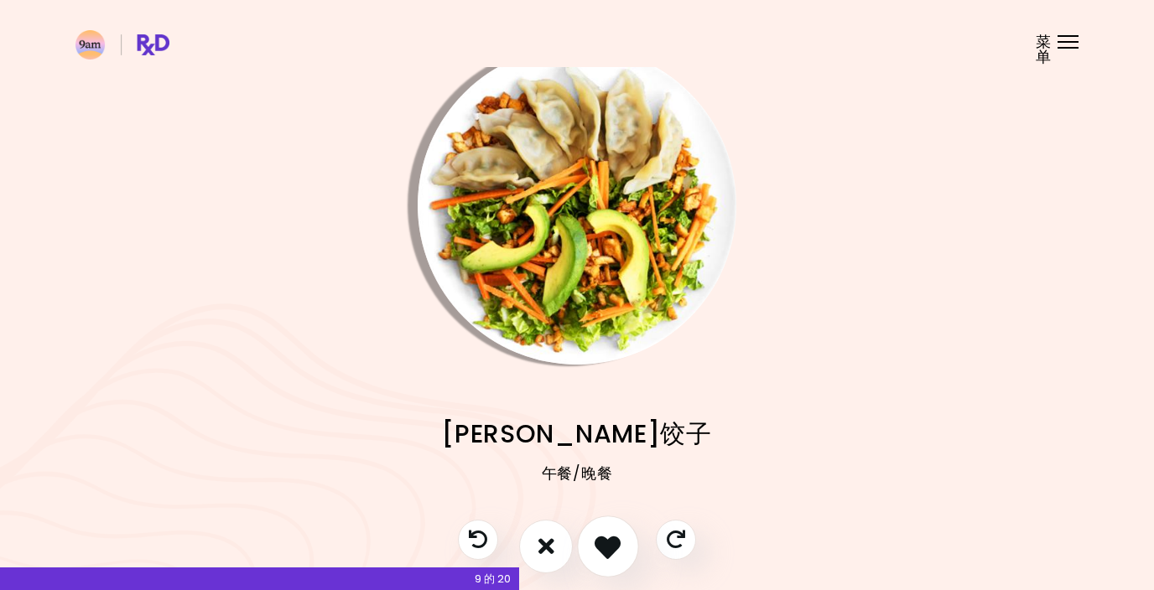
click at [614, 548] on icon "我喜欢这个食谱" at bounding box center [608, 546] width 26 height 26
